Goal: Check status: Check status

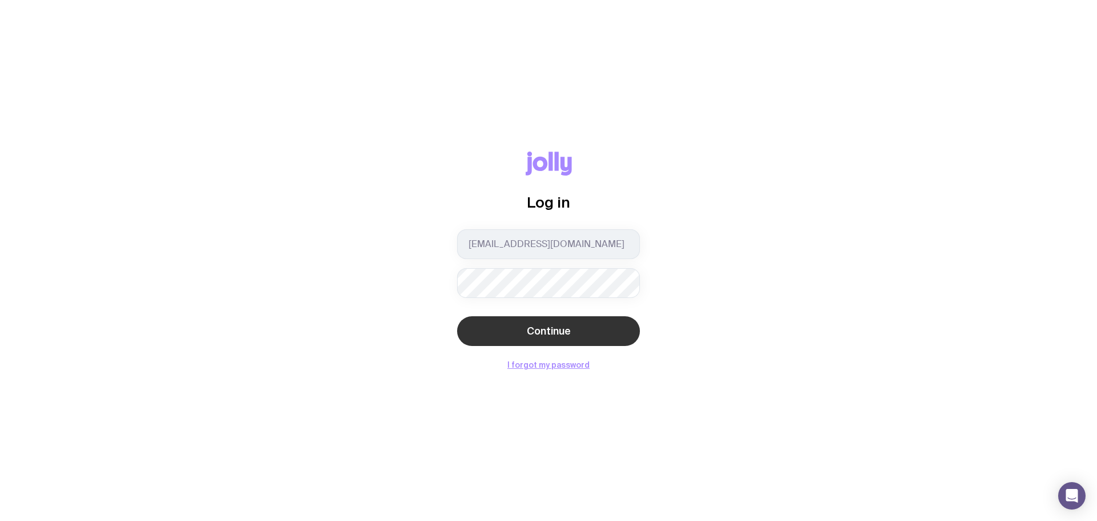
click at [509, 323] on button "Continue" at bounding box center [548, 331] width 183 height 30
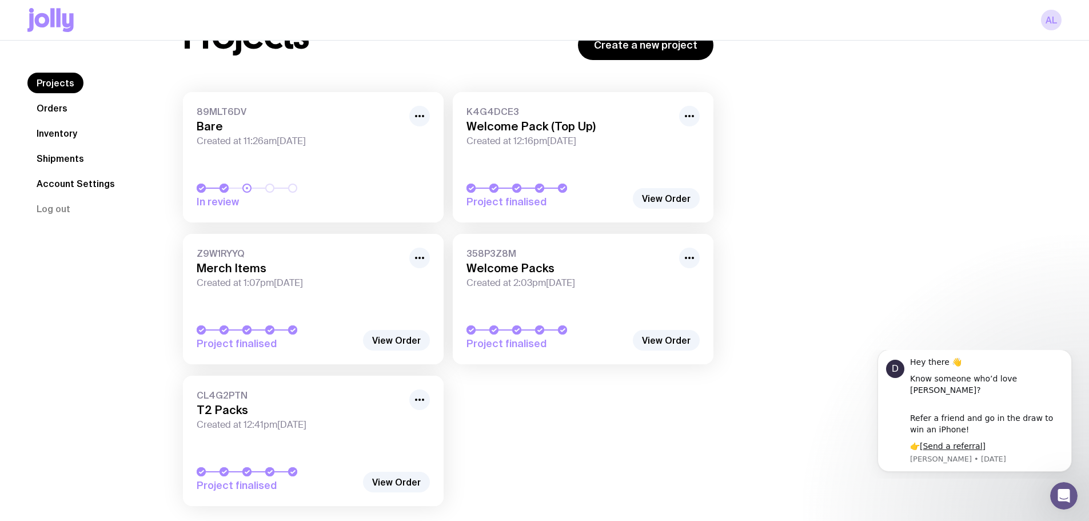
scroll to position [61, 0]
click at [61, 157] on link "Shipments" at bounding box center [60, 158] width 66 height 21
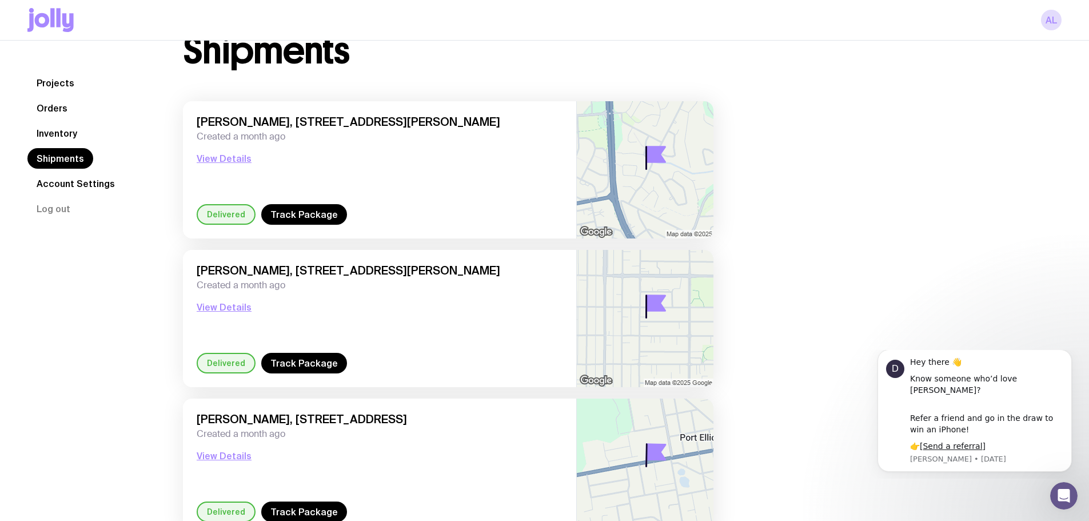
scroll to position [41, 0]
click at [231, 156] on button "View Details" at bounding box center [224, 158] width 55 height 14
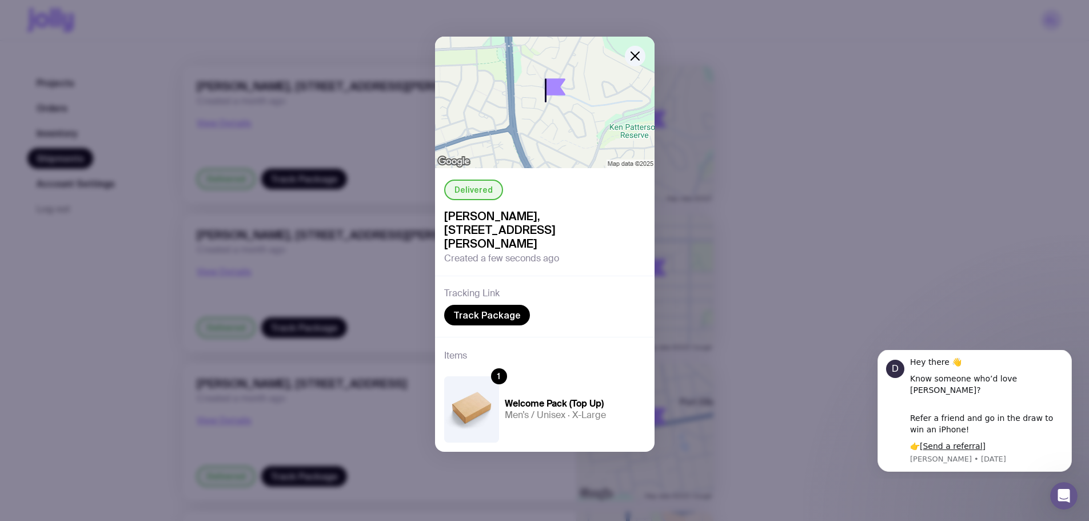
scroll to position [63, 0]
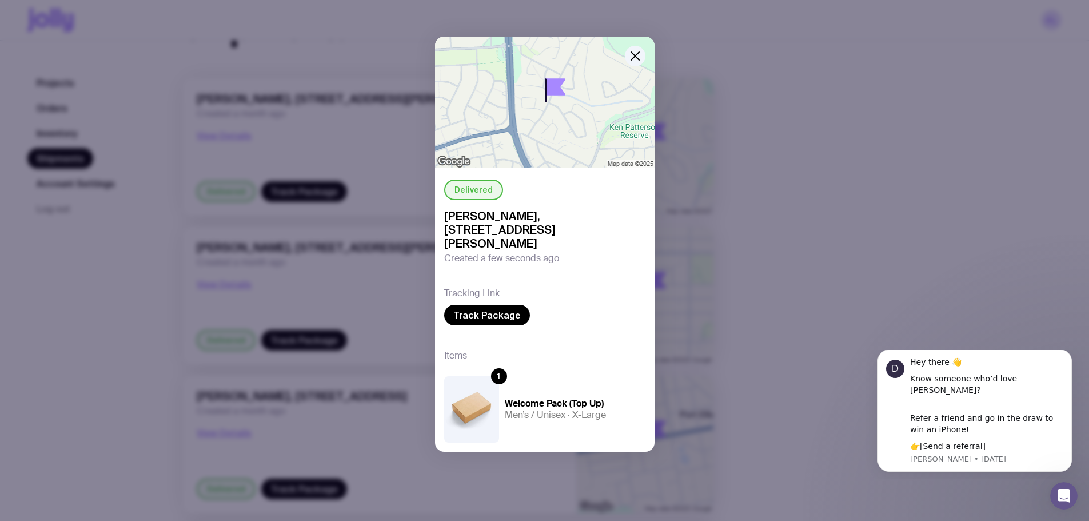
click at [797, 154] on div "Delivered [PERSON_NAME], [STREET_ADDRESS][PERSON_NAME] Created a few seconds ag…" at bounding box center [544, 260] width 1089 height 521
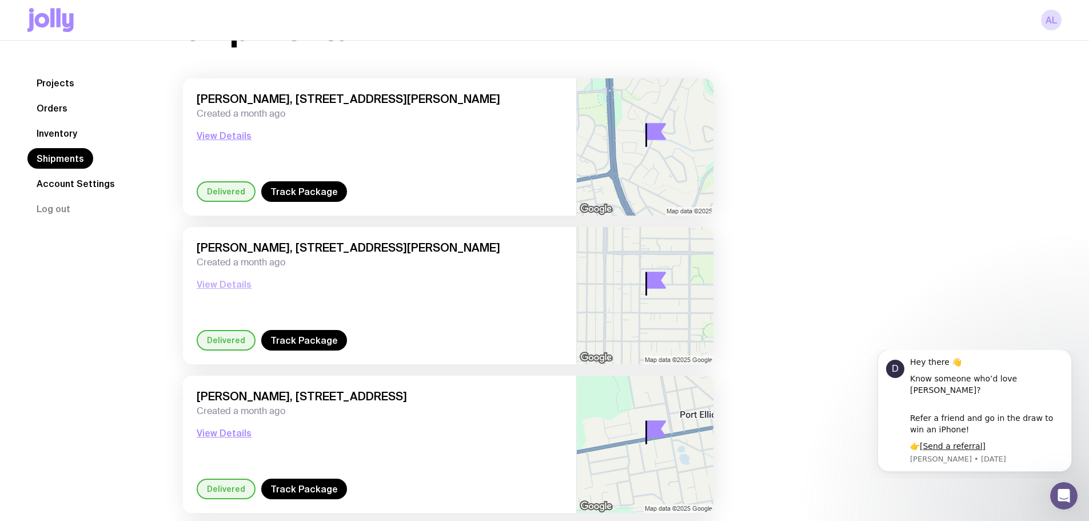
click at [229, 285] on button "View Details" at bounding box center [224, 284] width 55 height 14
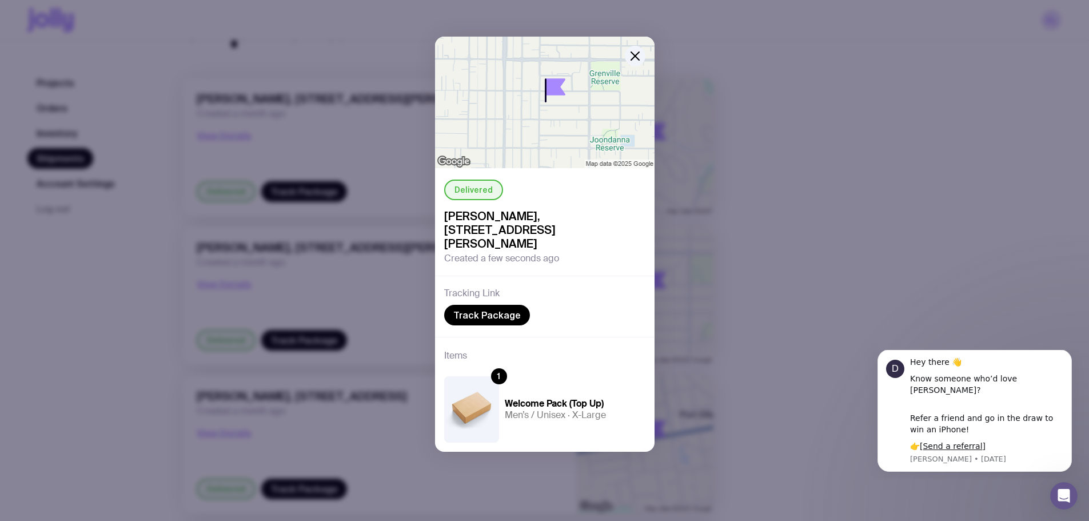
click at [155, 325] on div "Delivered [PERSON_NAME], [STREET_ADDRESS][PERSON_NAME] Created a few seconds ag…" at bounding box center [544, 260] width 1089 height 521
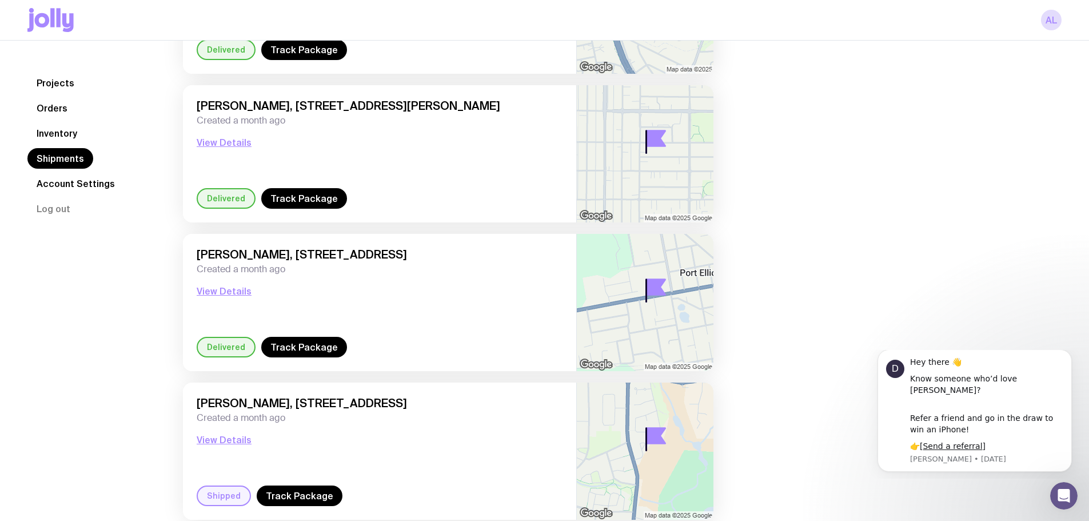
scroll to position [208, 0]
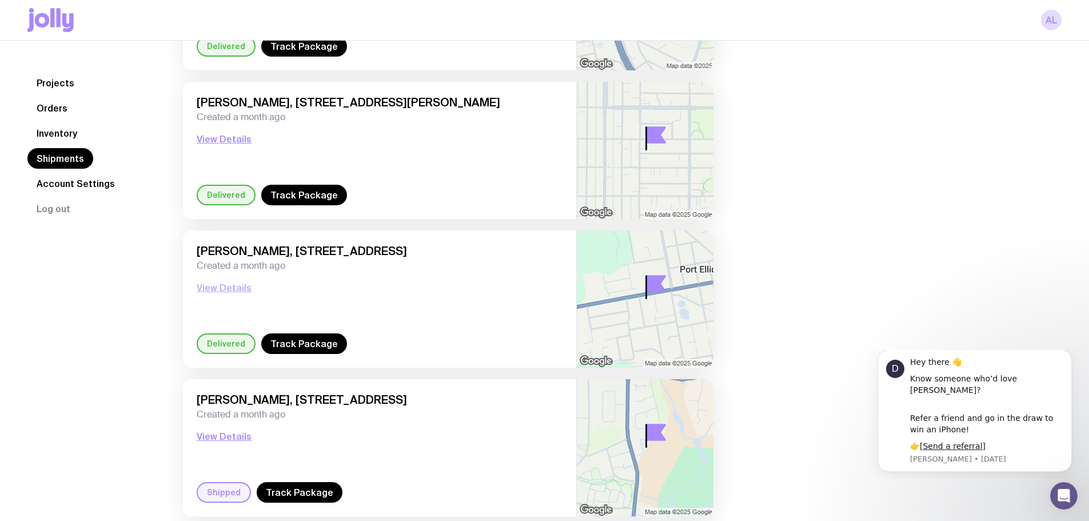
click at [224, 290] on button "View Details" at bounding box center [224, 288] width 55 height 14
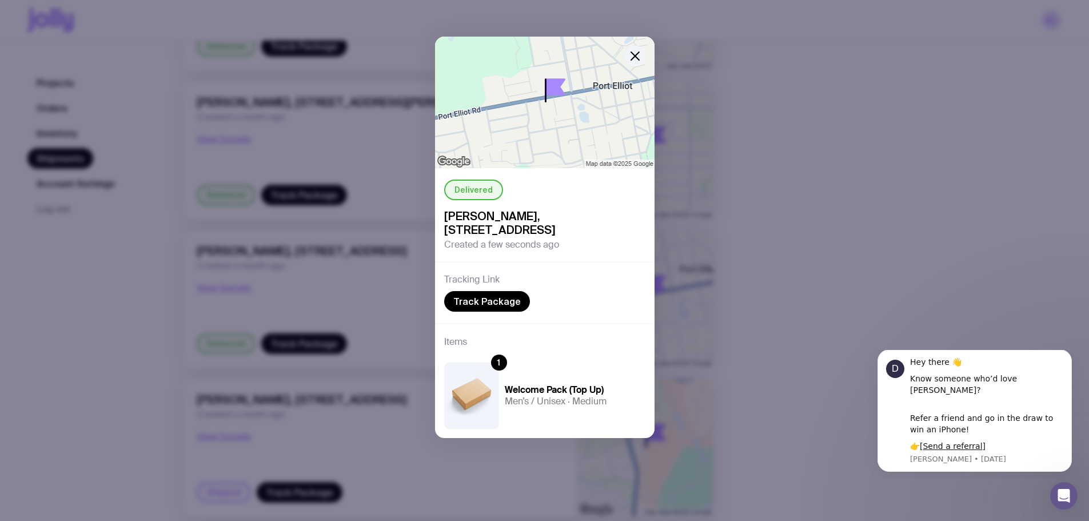
click at [154, 345] on div "Delivered [PERSON_NAME], [STREET_ADDRESS] Created a few seconds ago Tracking Li…" at bounding box center [544, 260] width 1089 height 521
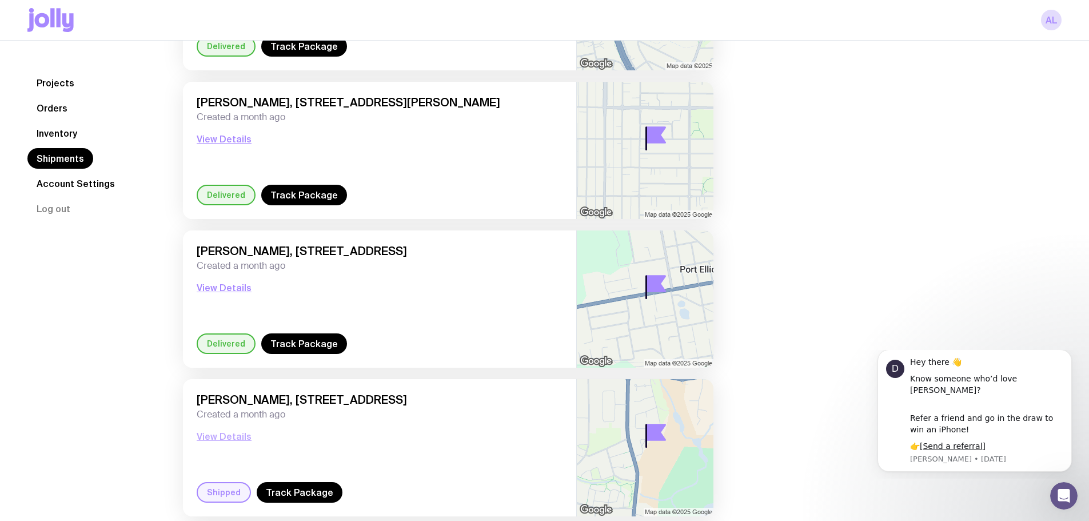
click at [214, 436] on button "View Details" at bounding box center [224, 436] width 55 height 14
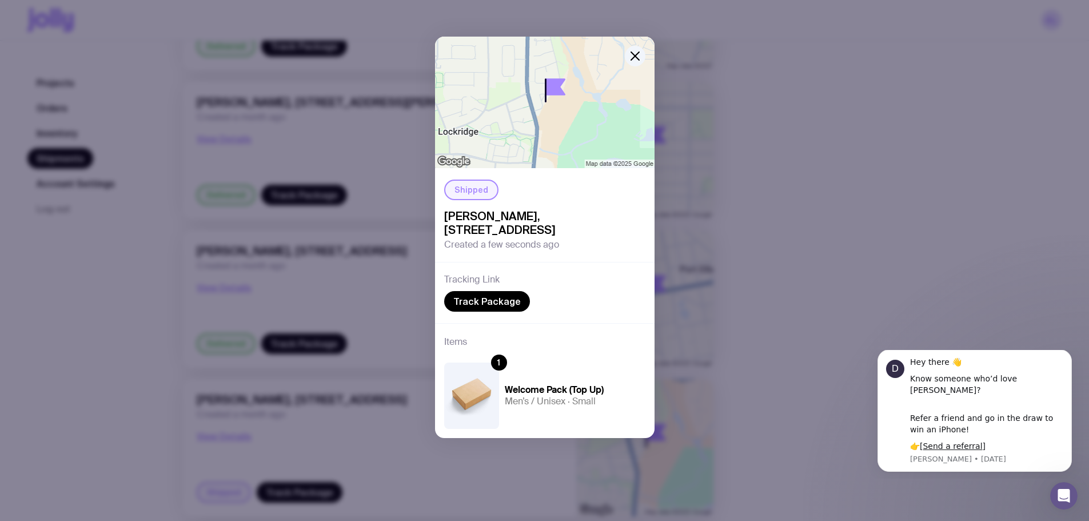
click at [135, 412] on div "Shipped [PERSON_NAME], [STREET_ADDRESS] Created a few seconds ago Tracking Link…" at bounding box center [544, 260] width 1089 height 521
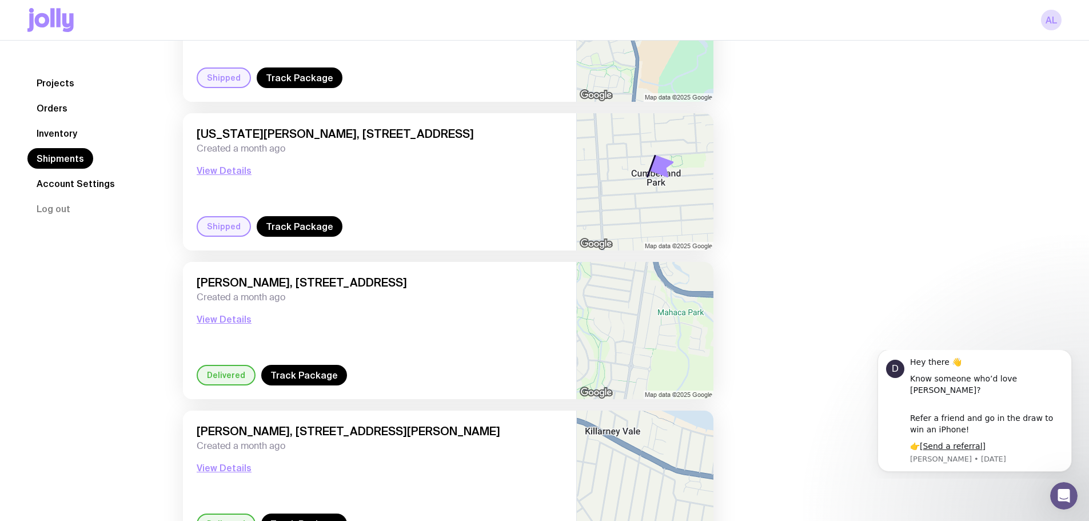
scroll to position [623, 0]
click at [202, 171] on button "View Details" at bounding box center [224, 170] width 55 height 14
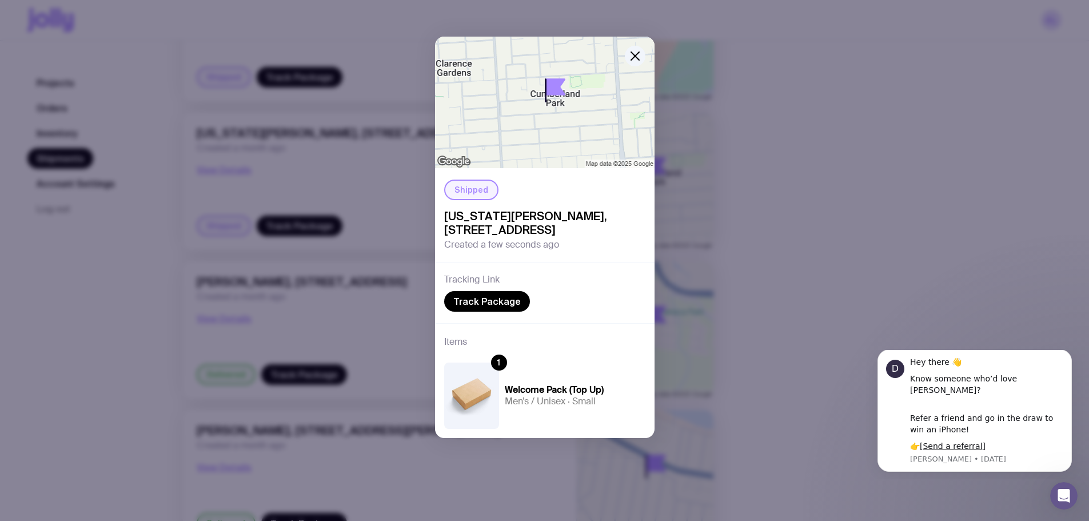
click at [146, 280] on div "Shipped [US_STATE][PERSON_NAME], [STREET_ADDRESS] Created a few seconds ago Tra…" at bounding box center [544, 260] width 1089 height 521
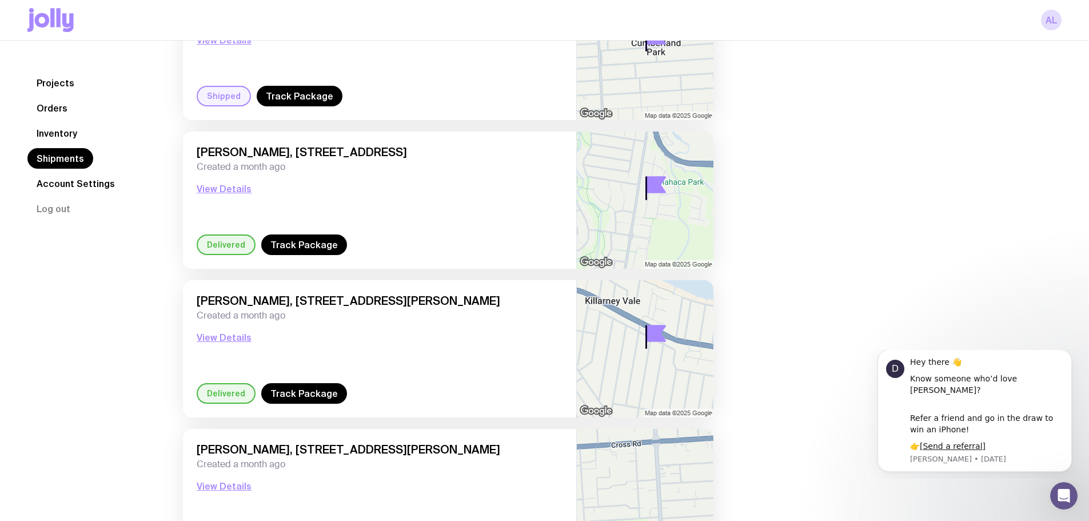
scroll to position [756, 0]
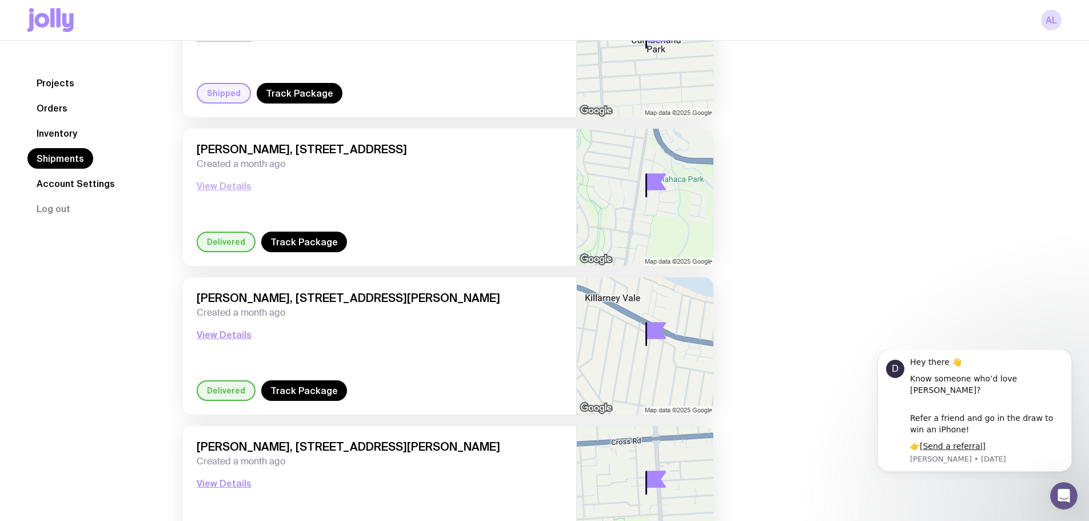
click at [223, 183] on button "View Details" at bounding box center [224, 186] width 55 height 14
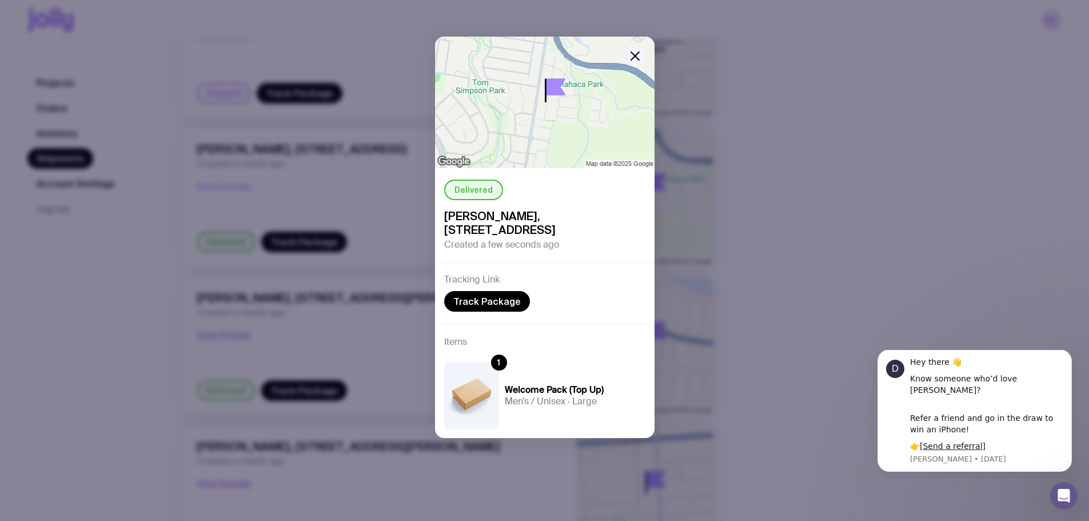
click at [223, 183] on div "Delivered [PERSON_NAME], [STREET_ADDRESS] Created a few seconds ago Tracking Li…" at bounding box center [544, 260] width 1089 height 521
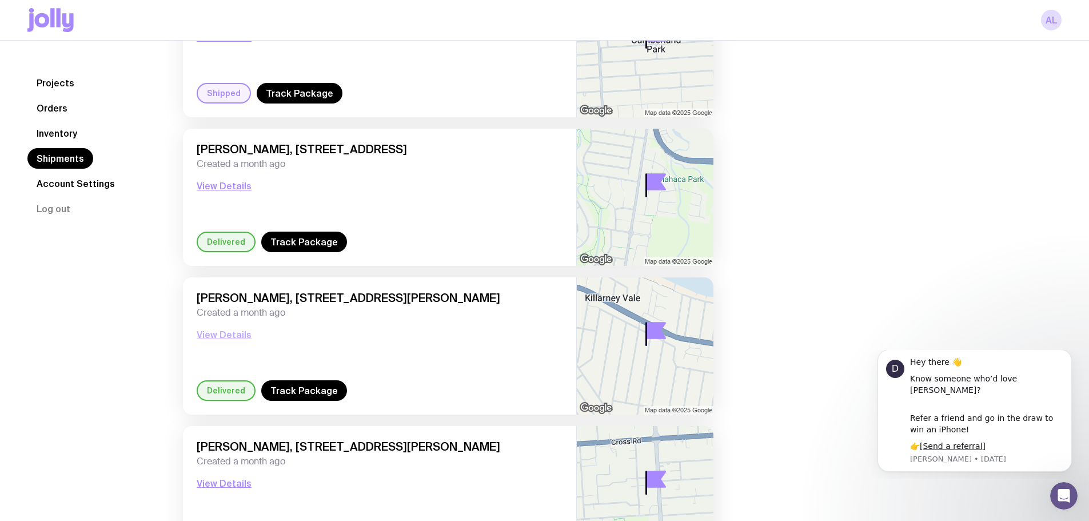
click at [218, 332] on button "View Details" at bounding box center [224, 334] width 55 height 14
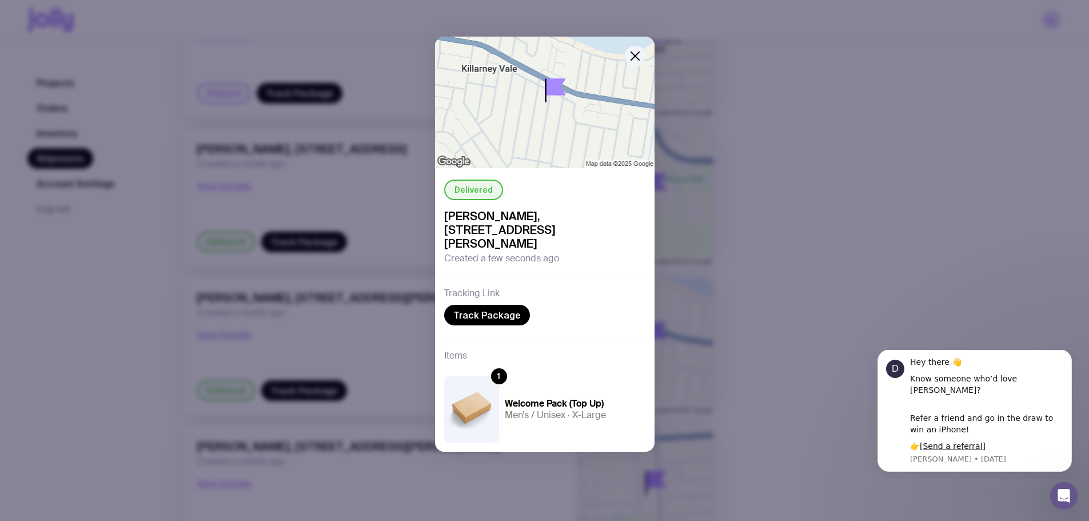
click at [153, 357] on div "Delivered [PERSON_NAME], [STREET_ADDRESS][PERSON_NAME] Created a few seconds ag…" at bounding box center [544, 260] width 1089 height 521
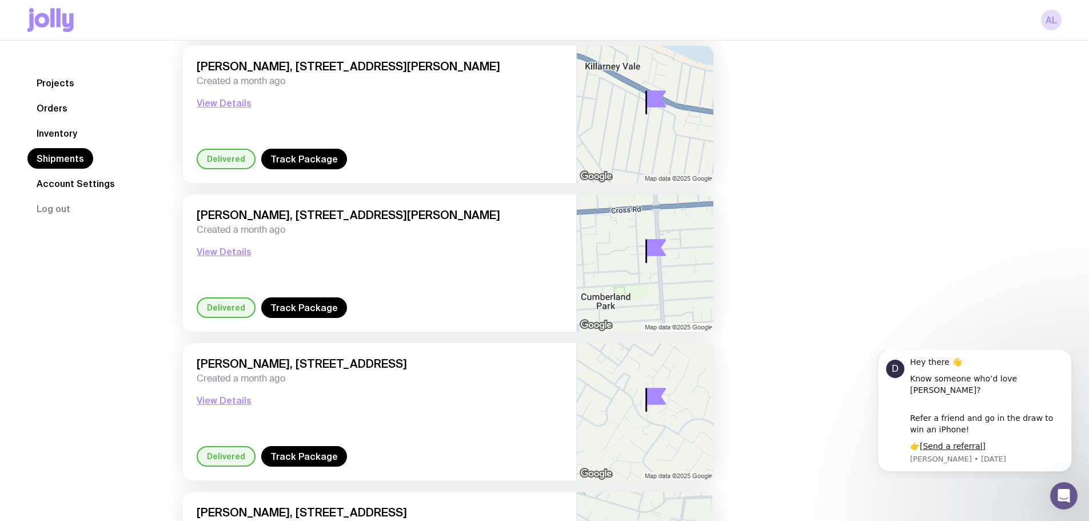
scroll to position [989, 0]
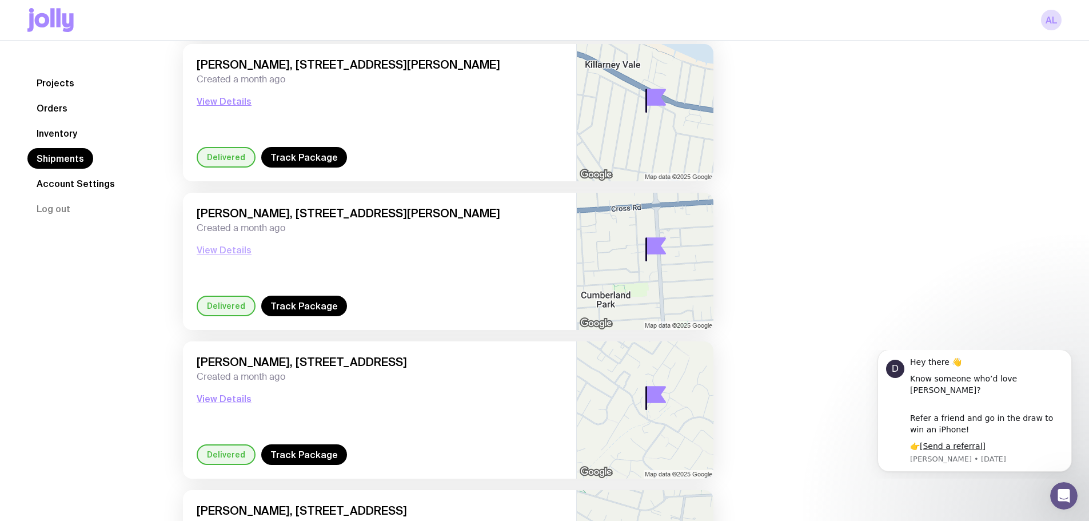
click at [230, 247] on button "View Details" at bounding box center [224, 250] width 55 height 14
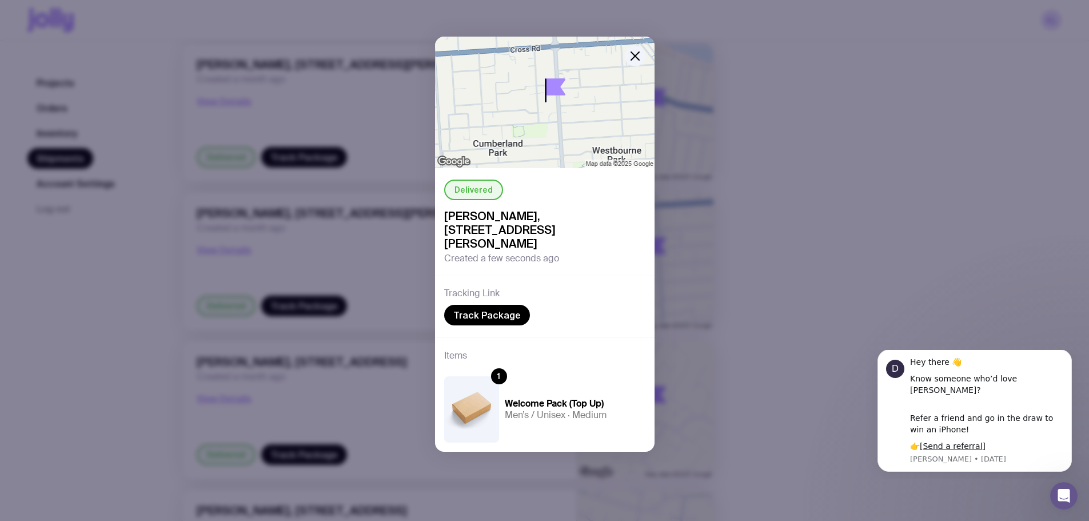
click at [130, 321] on div "Delivered [PERSON_NAME], [STREET_ADDRESS][PERSON_NAME] Created a few seconds ag…" at bounding box center [544, 260] width 1089 height 521
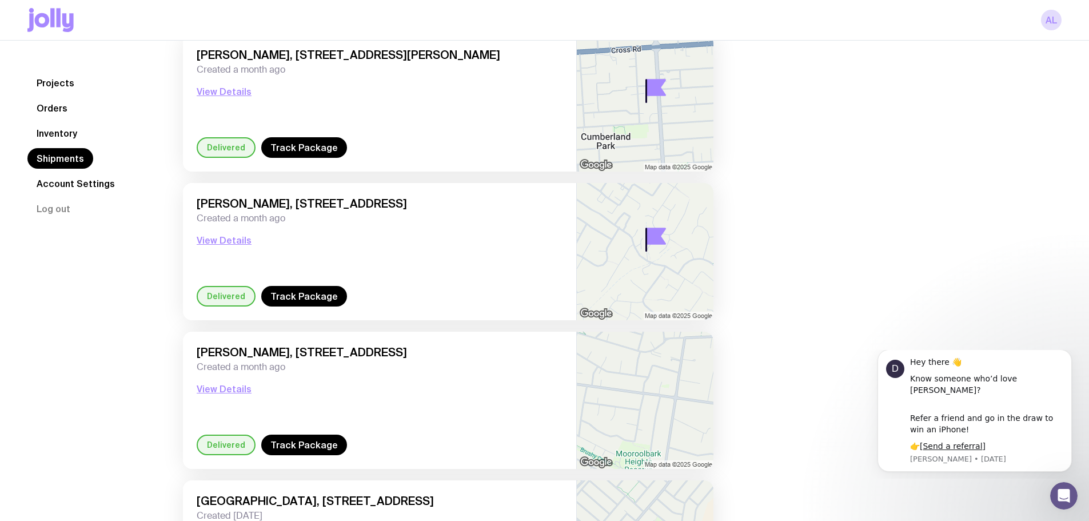
scroll to position [1150, 0]
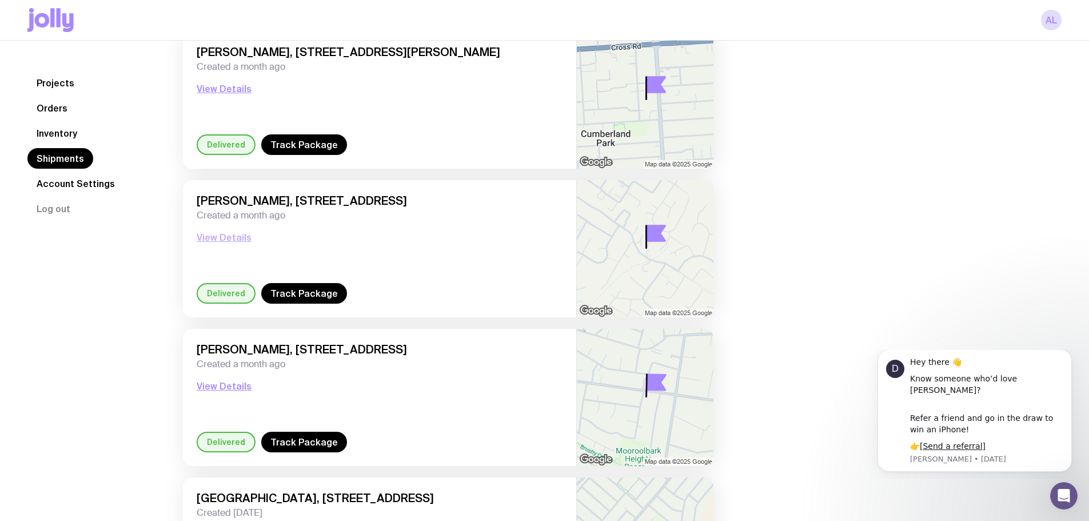
click at [225, 238] on button "View Details" at bounding box center [224, 237] width 55 height 14
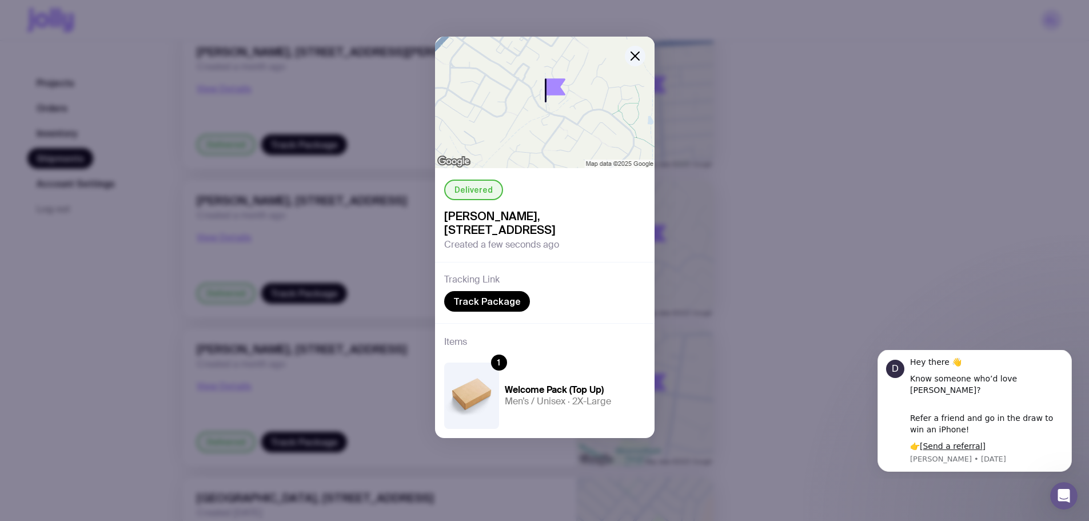
click at [134, 364] on div "Delivered [PERSON_NAME], [STREET_ADDRESS] Created a few seconds ago Tracking Li…" at bounding box center [544, 260] width 1089 height 521
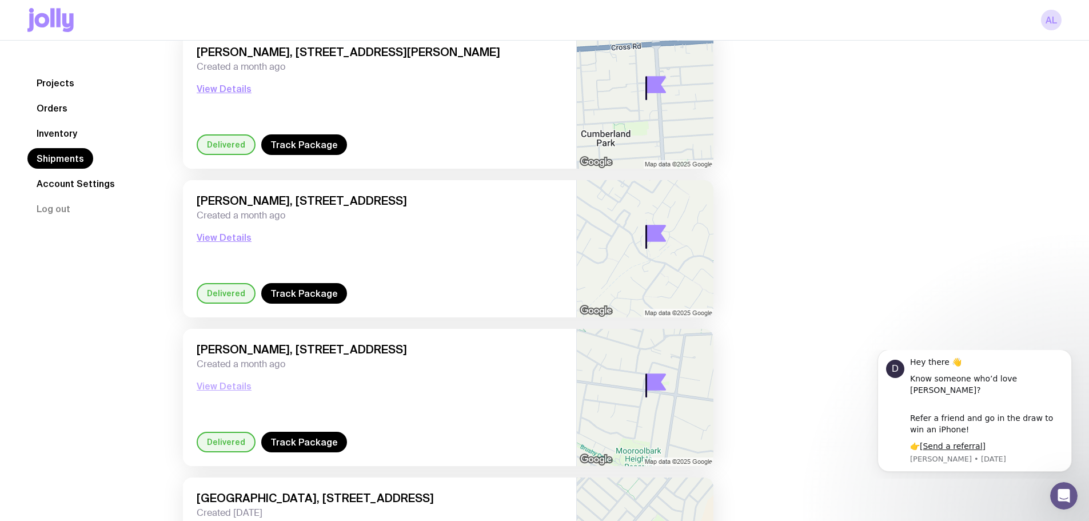
click at [206, 387] on button "View Details" at bounding box center [224, 386] width 55 height 14
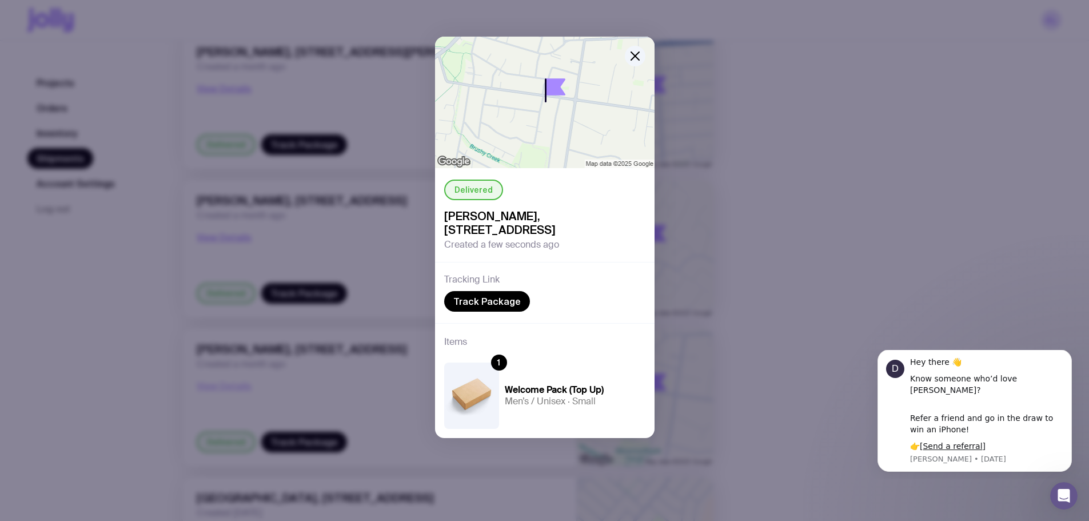
click at [206, 387] on div "Delivered [PERSON_NAME], [STREET_ADDRESS] Created a few seconds ago Tracking Li…" at bounding box center [544, 260] width 1089 height 521
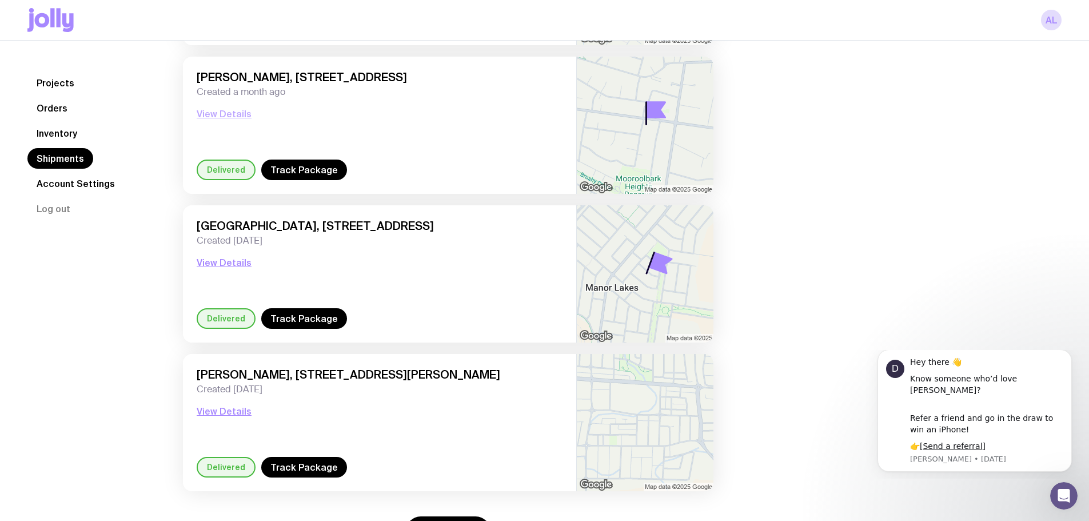
scroll to position [1479, 0]
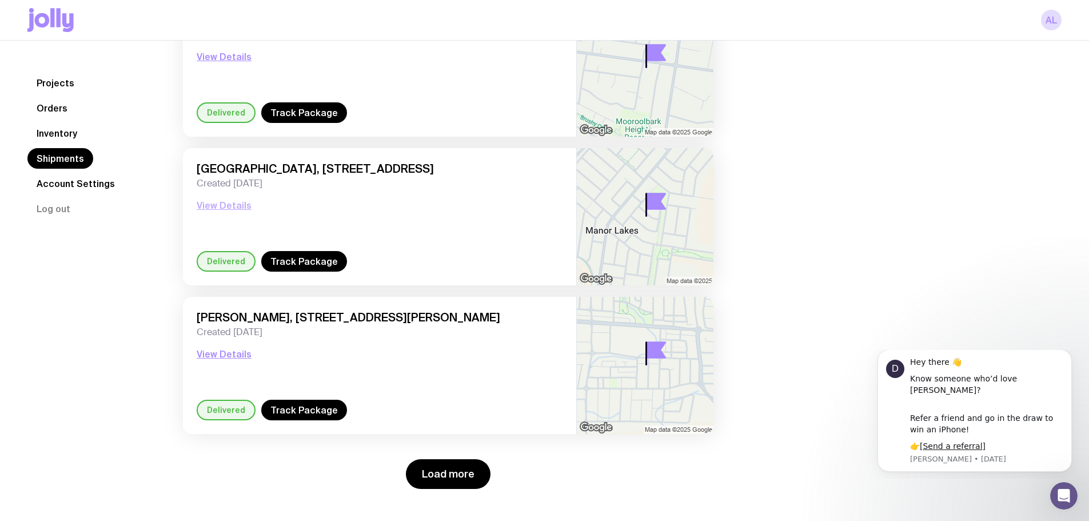
click at [218, 207] on button "View Details" at bounding box center [224, 205] width 55 height 14
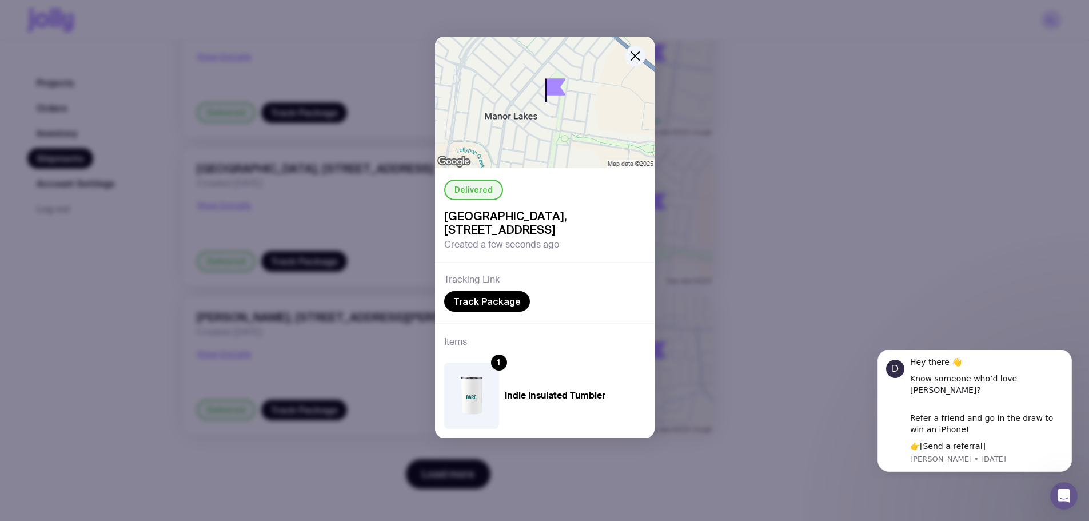
click at [142, 357] on div "Delivered [GEOGRAPHIC_DATA], [STREET_ADDRESS] Created a few seconds ago Trackin…" at bounding box center [544, 260] width 1089 height 521
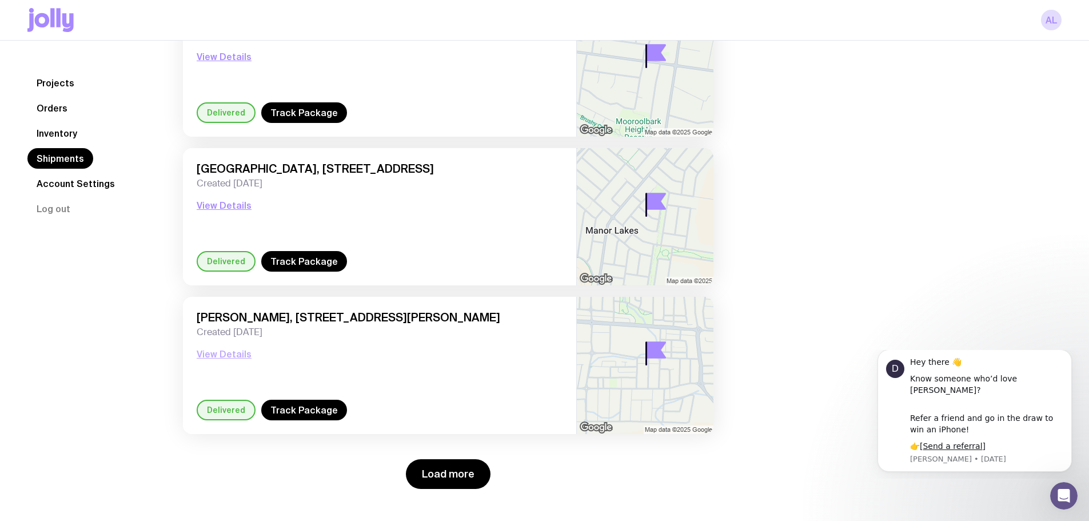
click at [217, 351] on button "View Details" at bounding box center [224, 354] width 55 height 14
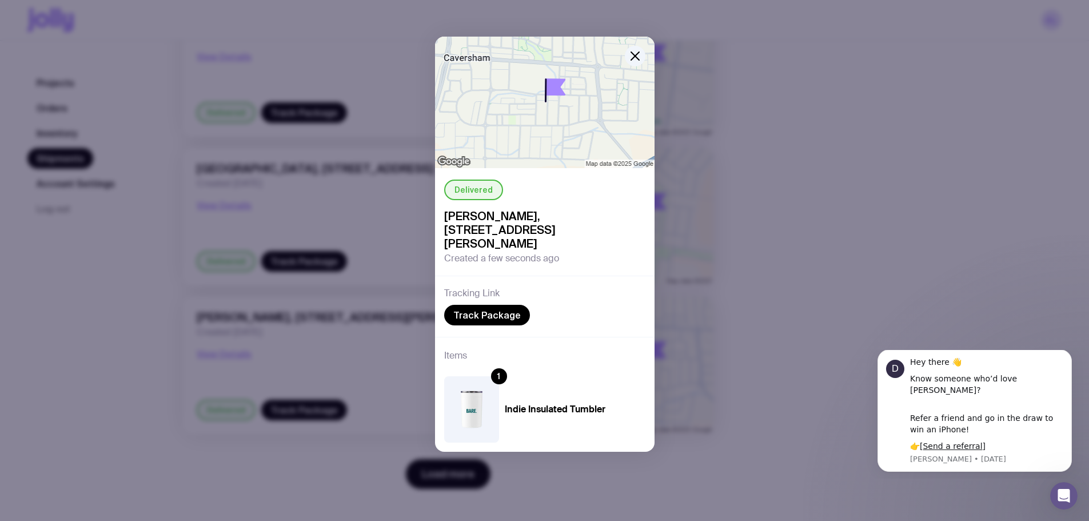
click at [125, 349] on div "Delivered [PERSON_NAME], [STREET_ADDRESS][PERSON_NAME] Created a few seconds ag…" at bounding box center [544, 260] width 1089 height 521
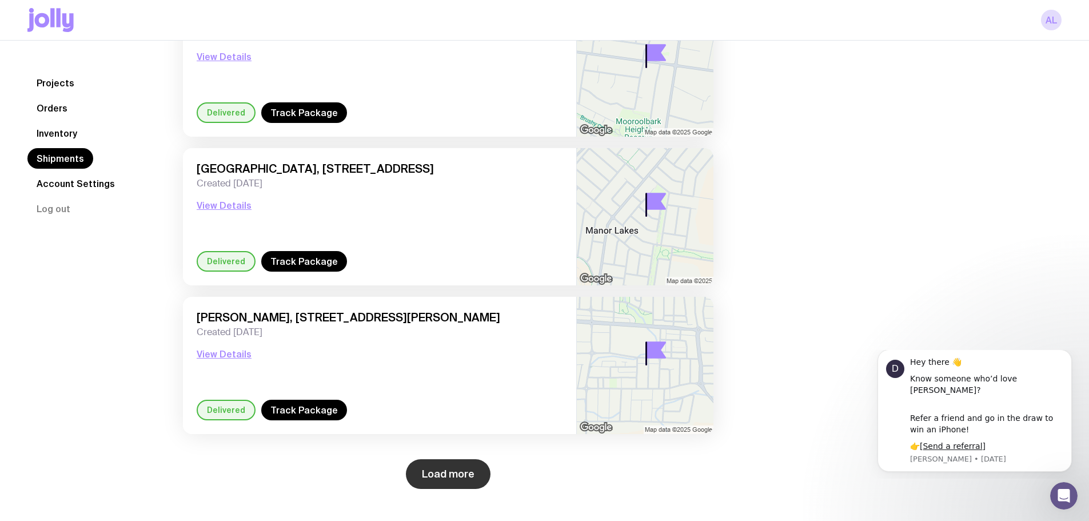
click at [444, 480] on button "Load more" at bounding box center [448, 474] width 85 height 30
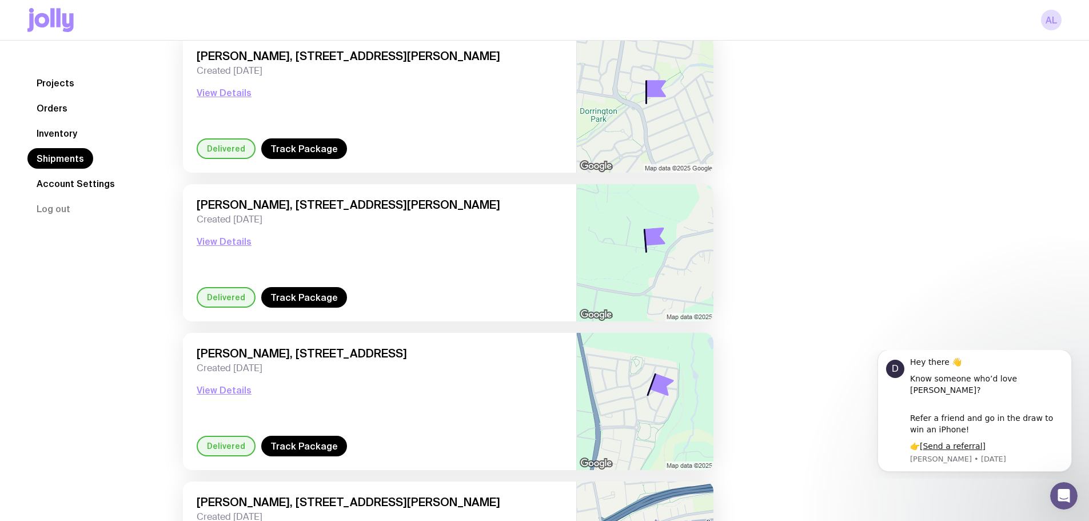
scroll to position [1879, 0]
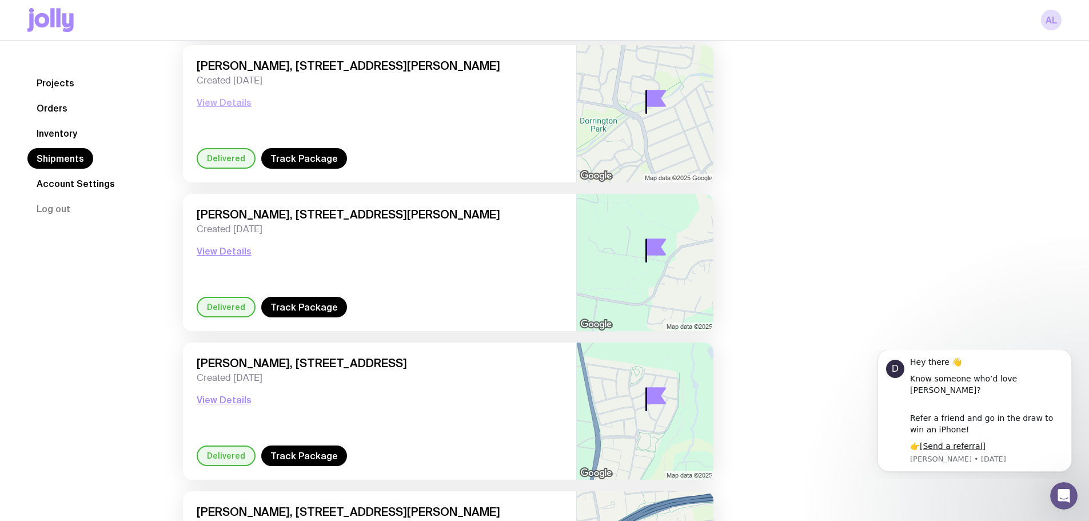
click at [218, 101] on button "View Details" at bounding box center [224, 102] width 55 height 14
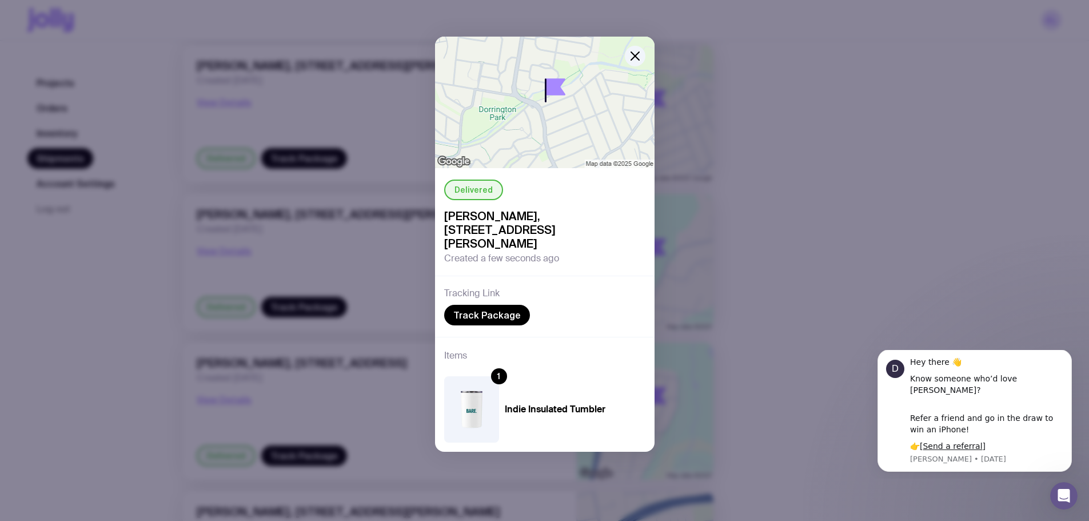
click at [131, 247] on div "Delivered [PERSON_NAME], [STREET_ADDRESS][PERSON_NAME] Created a few seconds ag…" at bounding box center [544, 260] width 1089 height 521
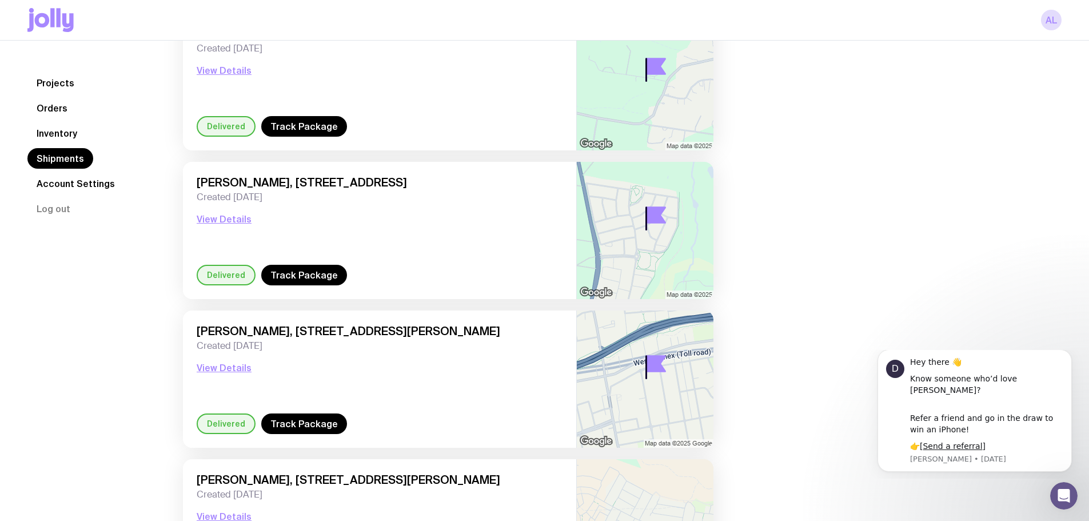
scroll to position [2060, 0]
click at [219, 218] on button "View Details" at bounding box center [224, 218] width 55 height 14
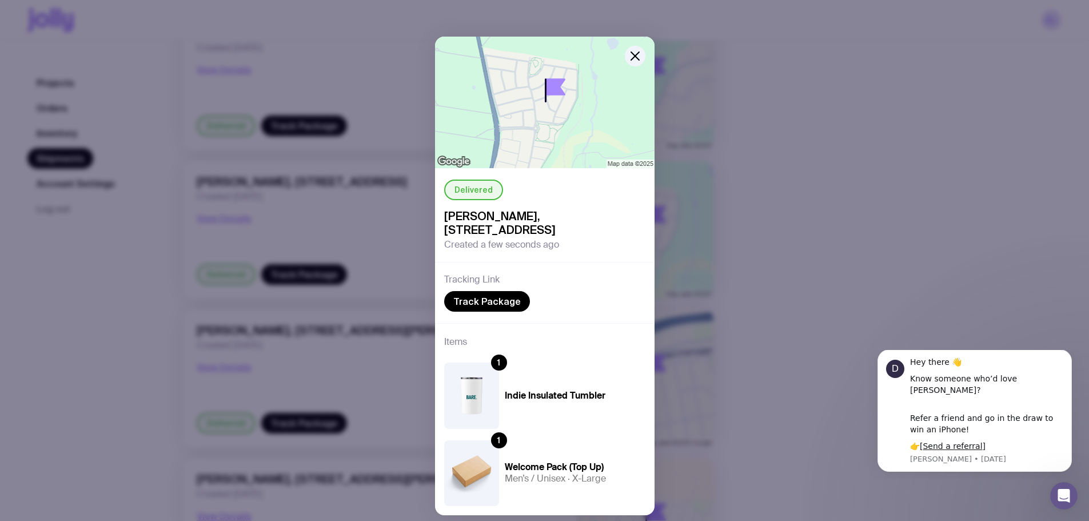
click at [110, 298] on div "Delivered [PERSON_NAME], [STREET_ADDRESS] Created a few seconds ago Tracking Li…" at bounding box center [544, 260] width 1089 height 521
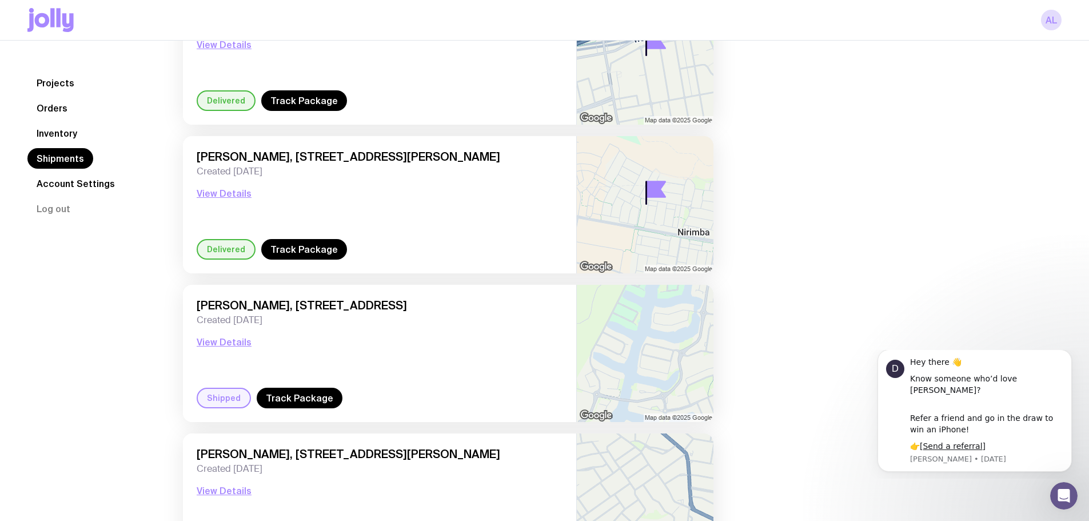
scroll to position [2383, 0]
click at [225, 193] on button "View Details" at bounding box center [224, 193] width 55 height 14
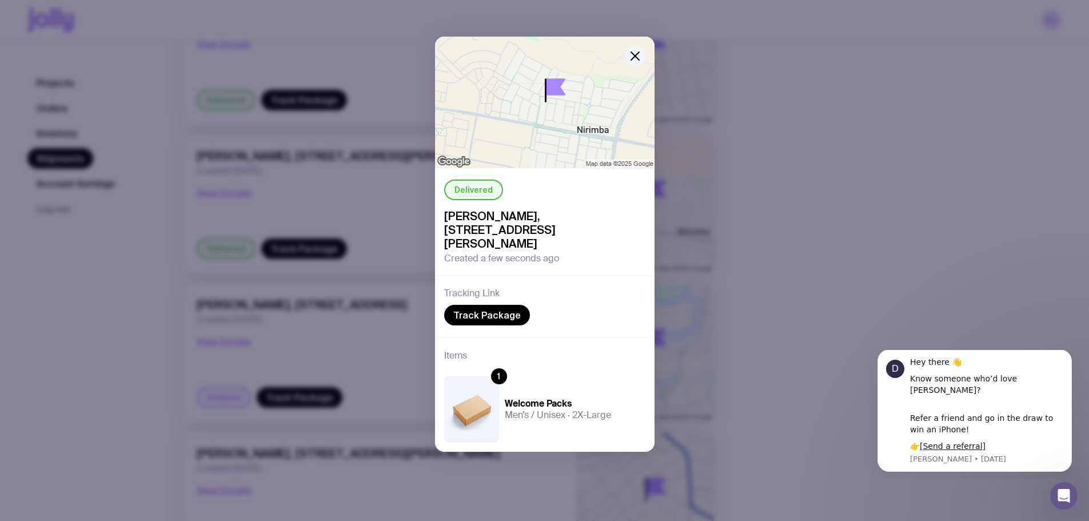
click at [138, 363] on div "Delivered [PERSON_NAME], [STREET_ADDRESS][PERSON_NAME] Created a few seconds ag…" at bounding box center [544, 260] width 1089 height 521
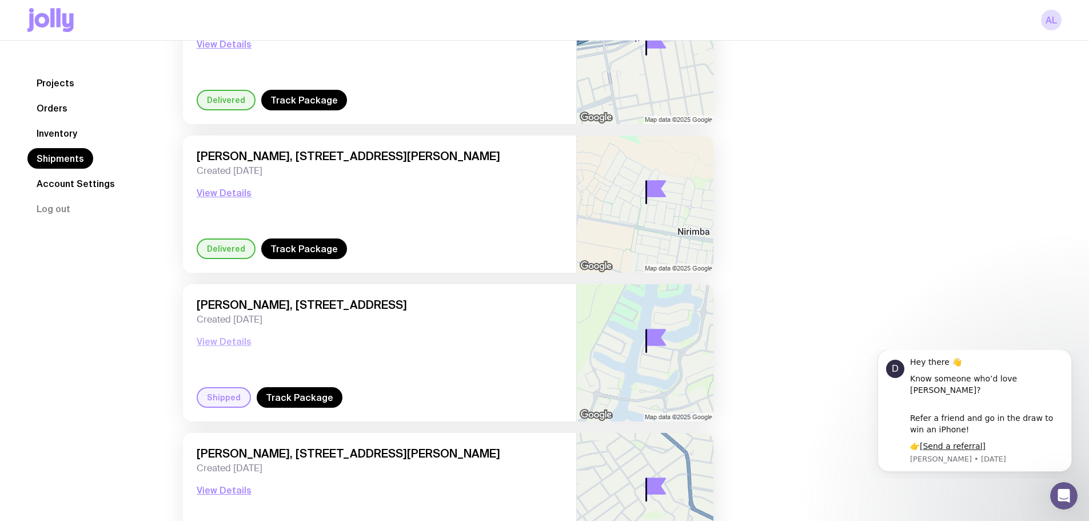
click at [206, 347] on button "View Details" at bounding box center [224, 341] width 55 height 14
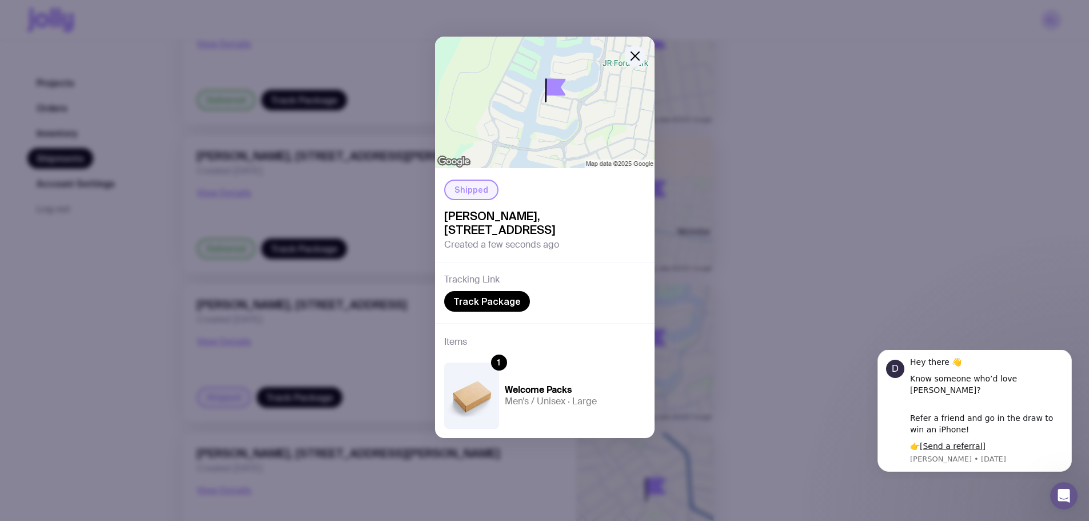
click at [100, 392] on div "Shipped [PERSON_NAME], 38 Bellanboe Circuit, Pelican Waters 4551 QLD, [GEOGRAPH…" at bounding box center [544, 260] width 1089 height 521
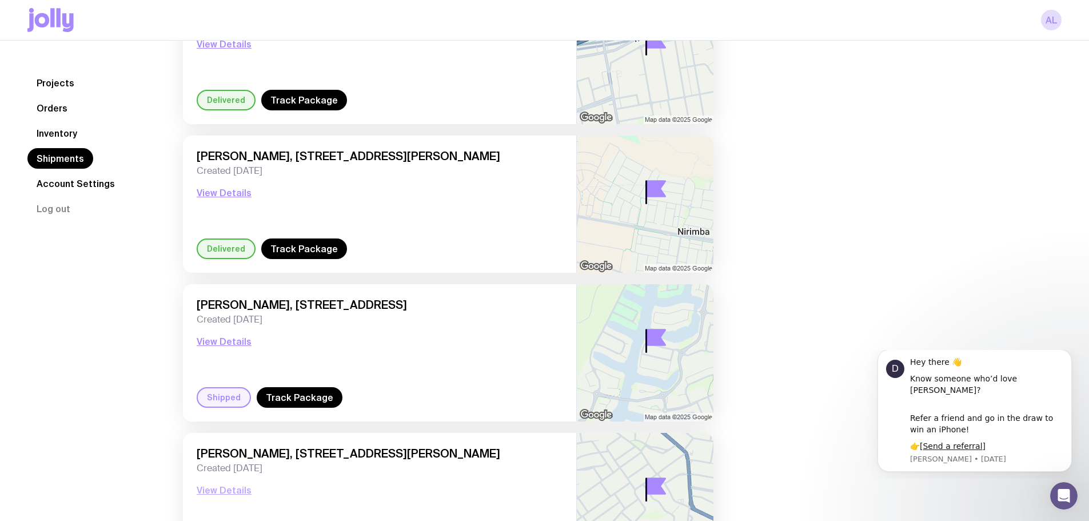
click at [221, 484] on button "View Details" at bounding box center [224, 490] width 55 height 14
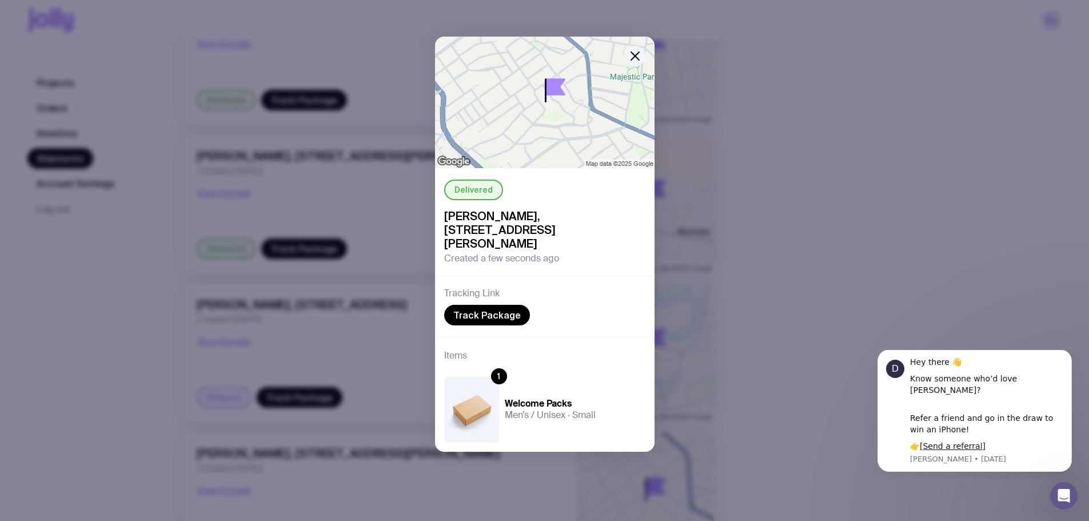
click at [132, 431] on div "Delivered [PERSON_NAME], [STREET_ADDRESS][PERSON_NAME] Created a few seconds ag…" at bounding box center [544, 260] width 1089 height 521
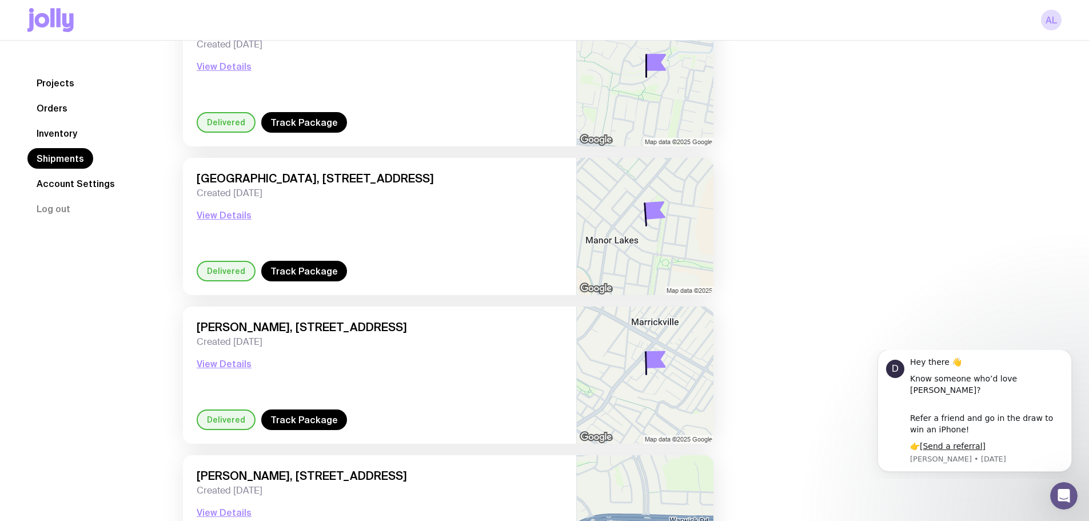
scroll to position [2957, 0]
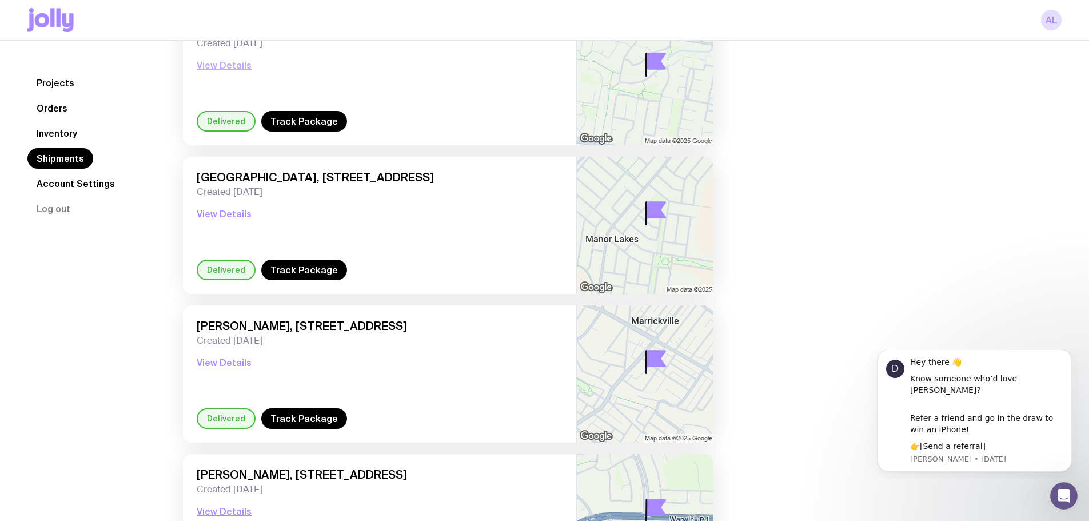
click at [234, 66] on button "View Details" at bounding box center [224, 65] width 55 height 14
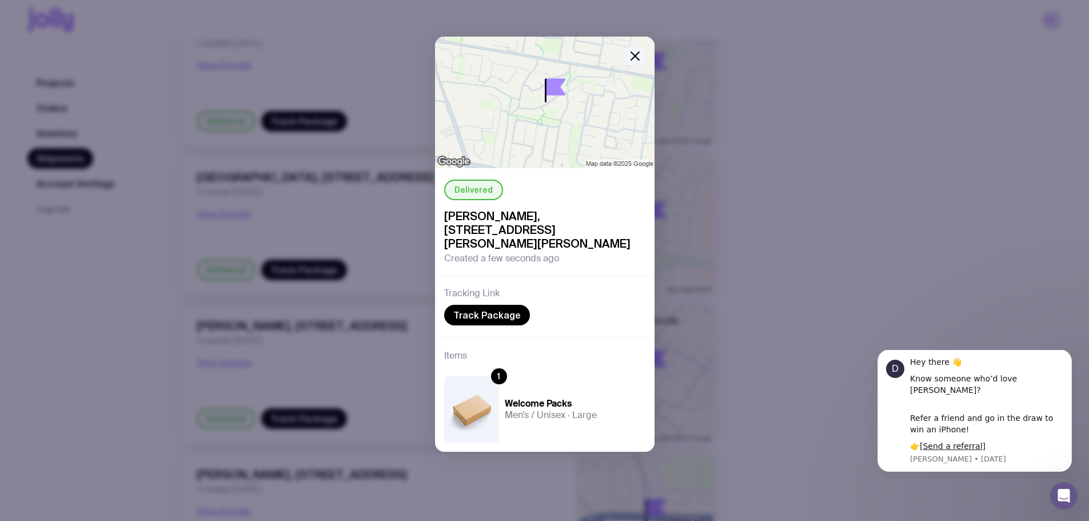
click at [211, 212] on div "Delivered [PERSON_NAME], [STREET_ADDRESS][PERSON_NAME][PERSON_NAME] Created a f…" at bounding box center [544, 260] width 1089 height 521
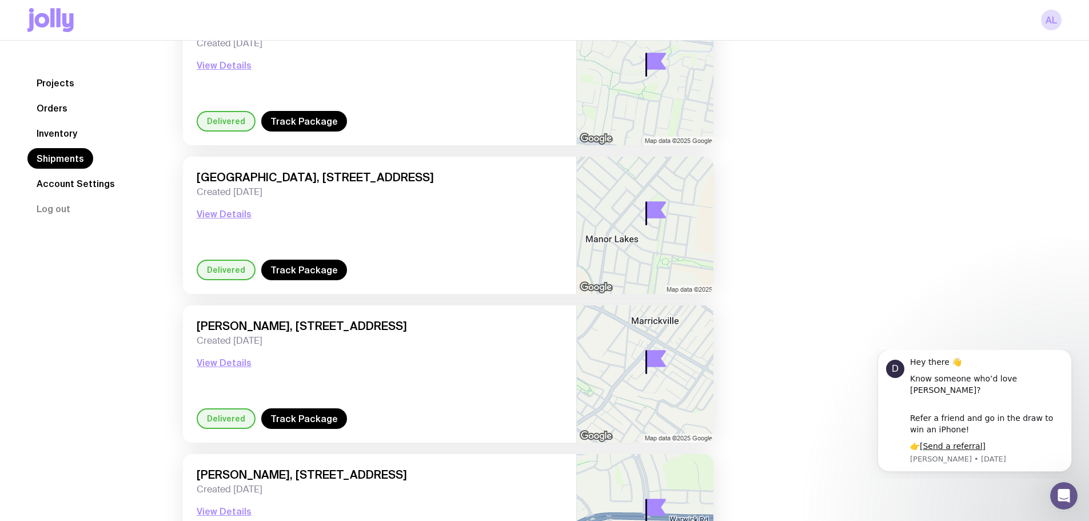
click at [211, 212] on button "View Details" at bounding box center [224, 214] width 55 height 14
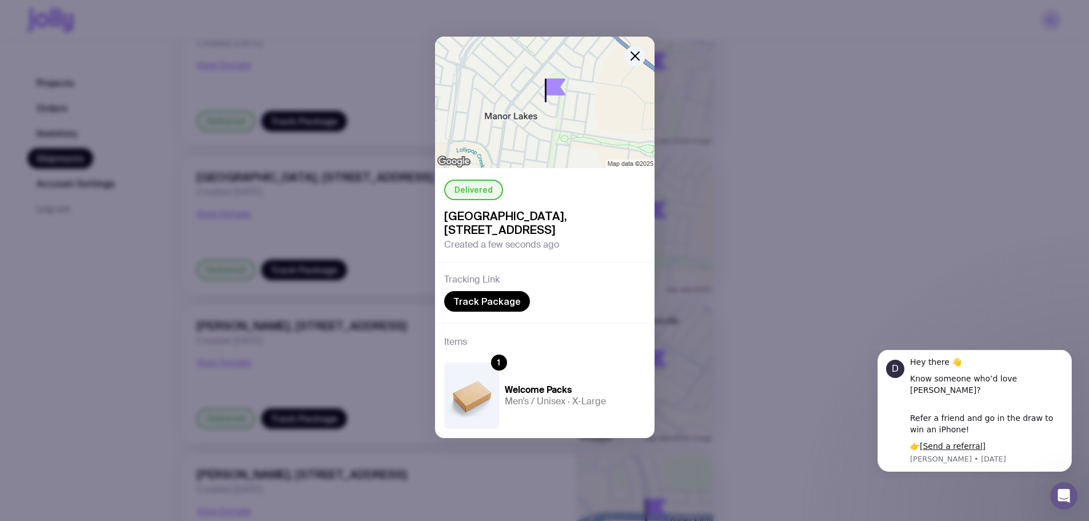
click at [227, 347] on div "Delivered [GEOGRAPHIC_DATA], [STREET_ADDRESS] Created a few seconds ago Trackin…" at bounding box center [544, 260] width 1089 height 521
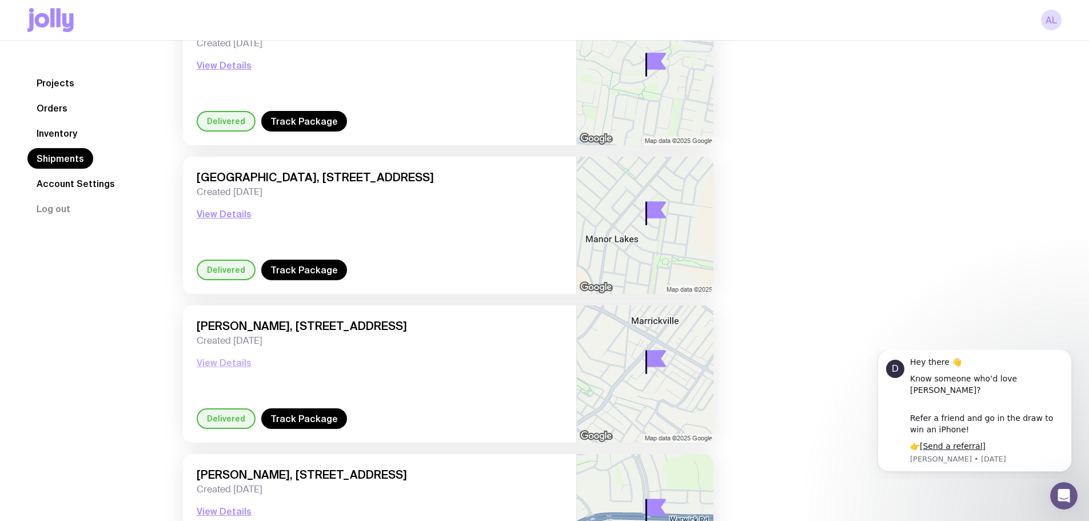
click at [219, 358] on button "View Details" at bounding box center [224, 362] width 55 height 14
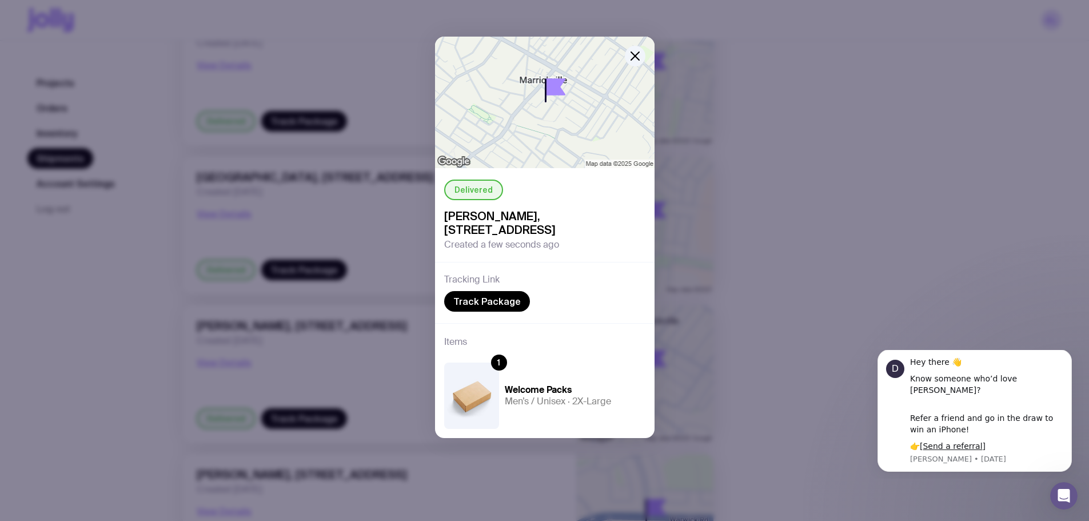
click at [163, 432] on div "Delivered [PERSON_NAME], [STREET_ADDRESS] Created a few seconds ago Tracking Li…" at bounding box center [544, 260] width 1089 height 521
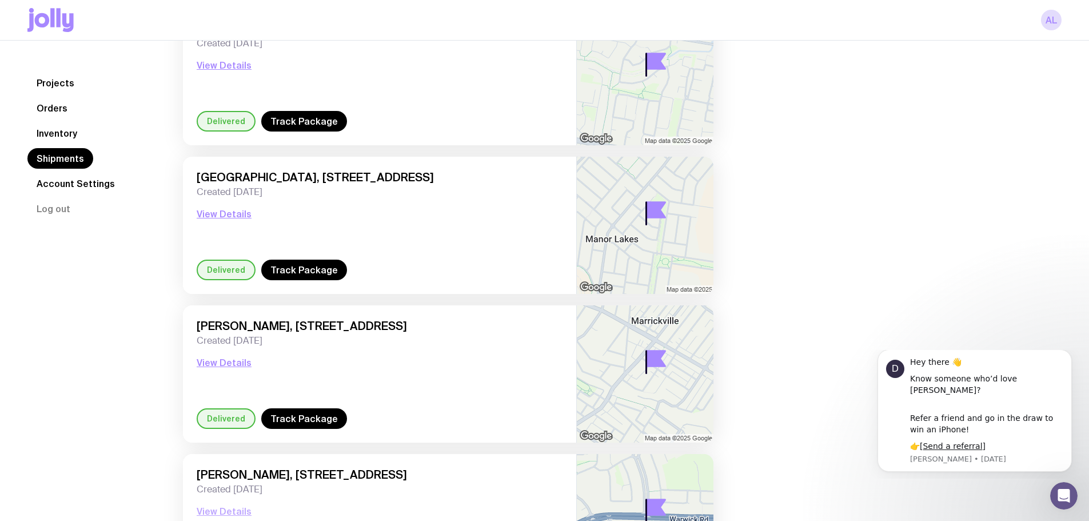
click at [217, 510] on button "View Details" at bounding box center [224, 511] width 55 height 14
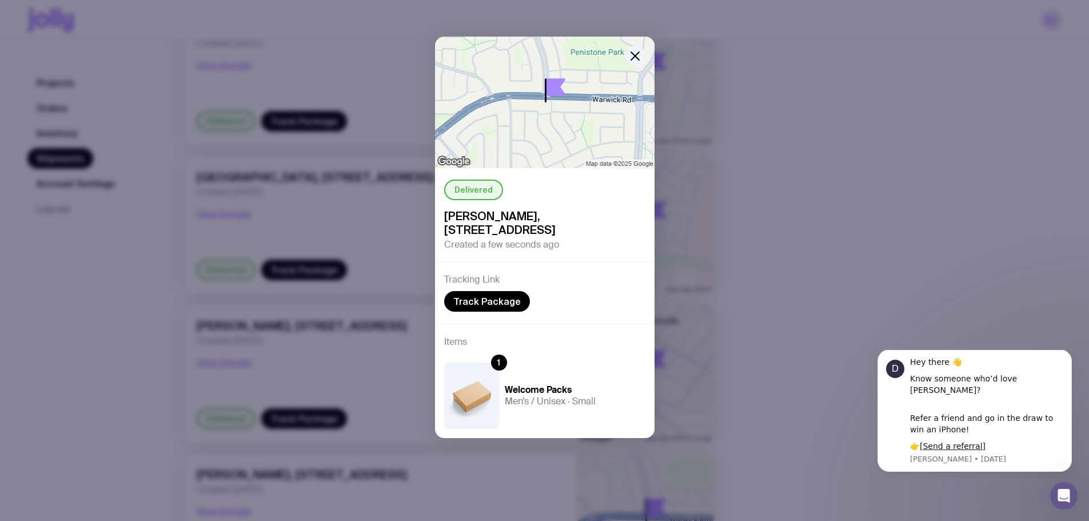
click at [186, 406] on div "Delivered [PERSON_NAME], [STREET_ADDRESS] Created a few seconds ago Tracking Li…" at bounding box center [544, 260] width 1089 height 521
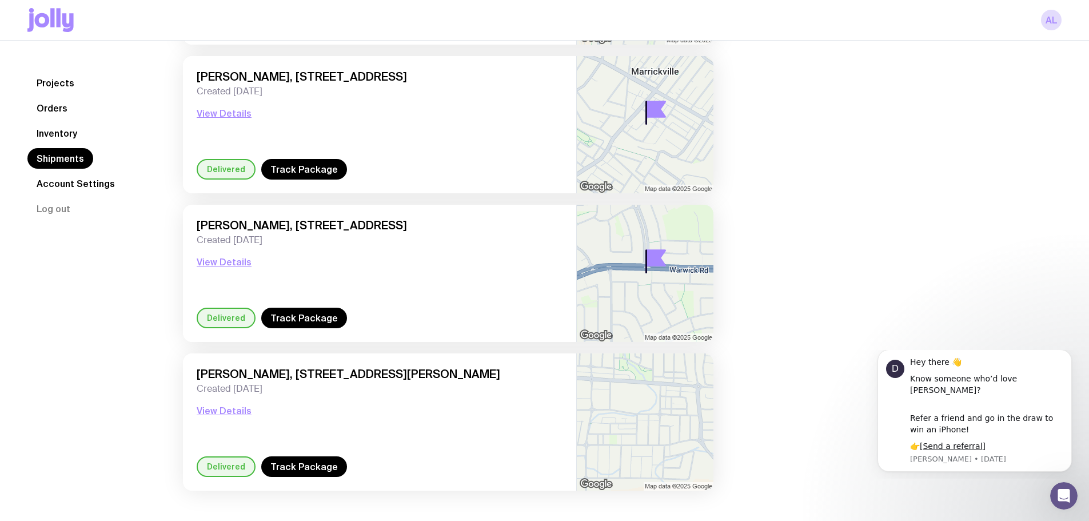
scroll to position [3219, 0]
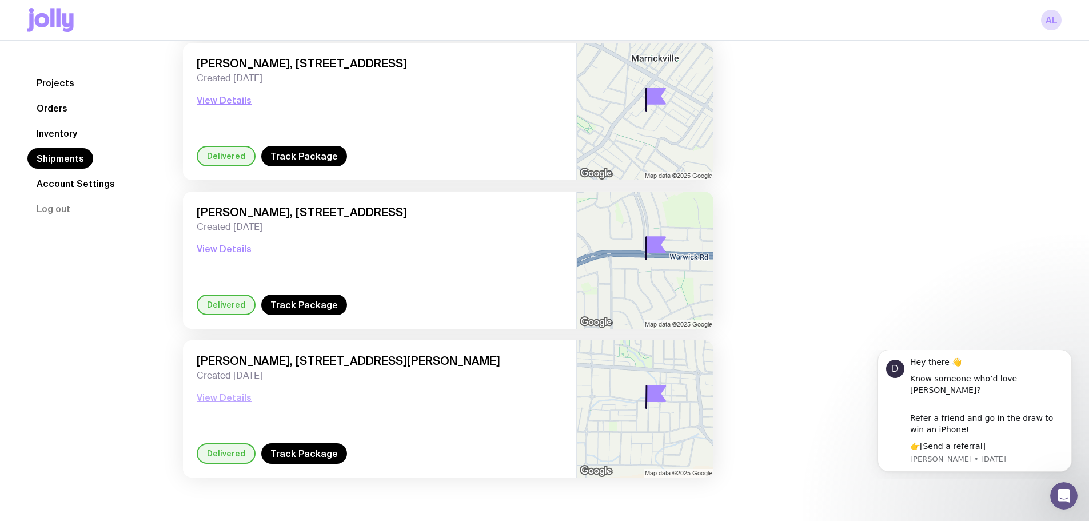
click at [217, 400] on button "View Details" at bounding box center [224, 397] width 55 height 14
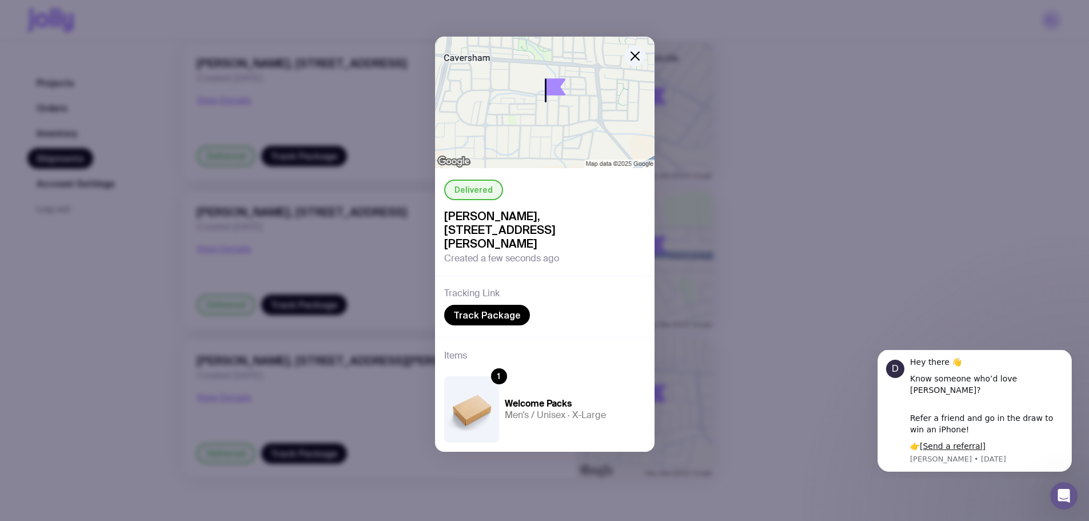
click at [103, 363] on div "Delivered [PERSON_NAME], [STREET_ADDRESS][PERSON_NAME] Created a few seconds ag…" at bounding box center [544, 260] width 1089 height 521
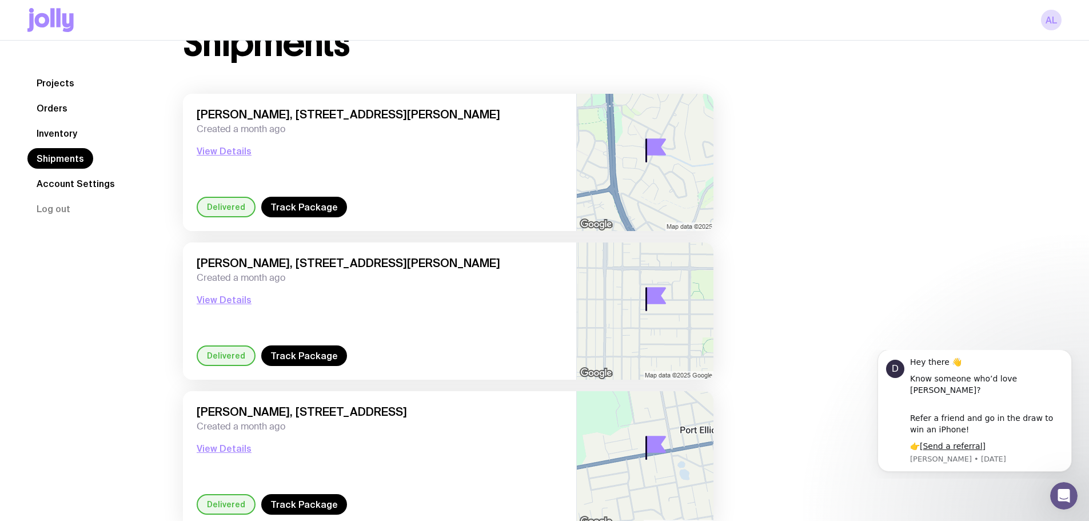
scroll to position [0, 0]
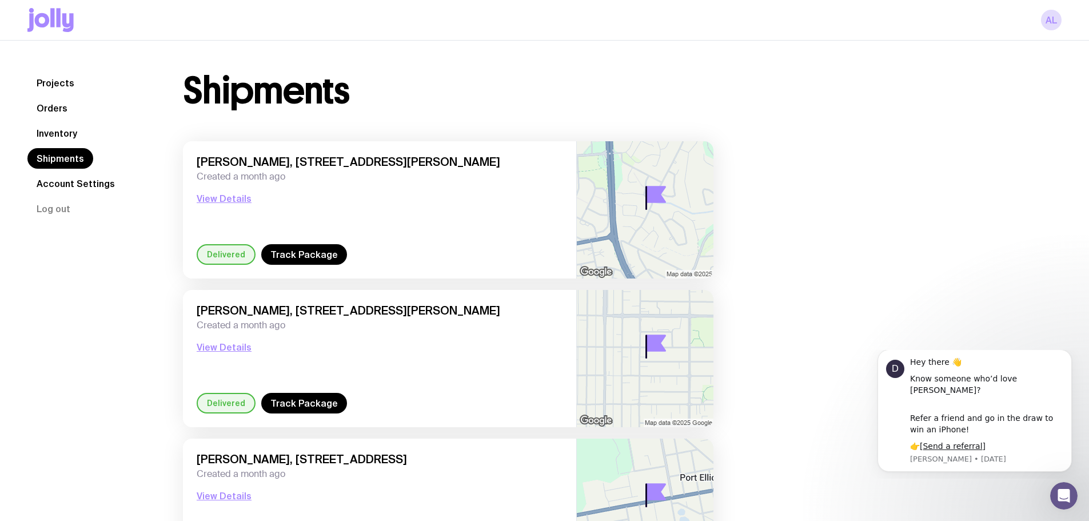
click at [61, 131] on link "Inventory" at bounding box center [56, 133] width 59 height 21
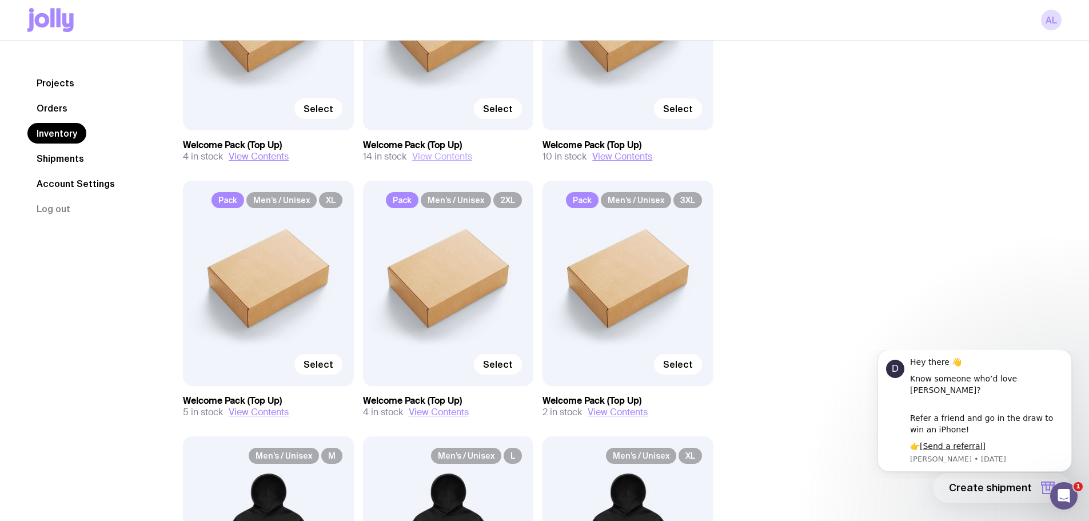
scroll to position [253, 0]
